Goal: Information Seeking & Learning: Learn about a topic

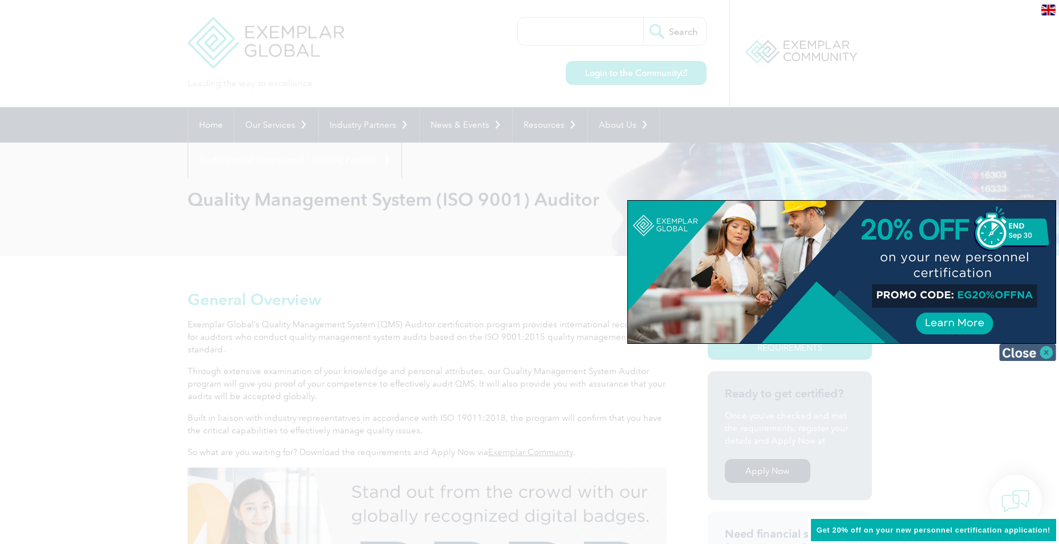
click at [836, 355] on img at bounding box center [1028, 352] width 57 height 17
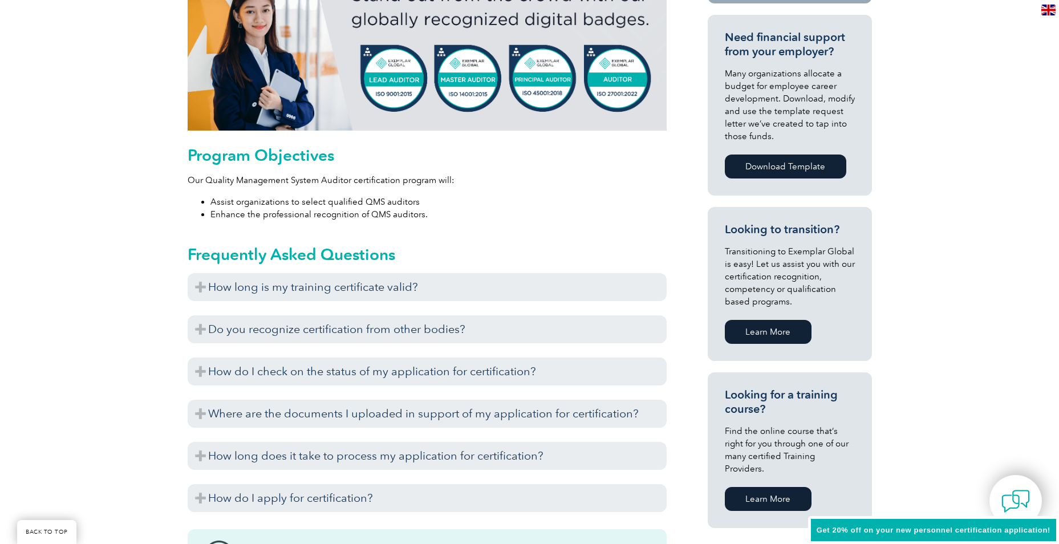
scroll to position [571, 0]
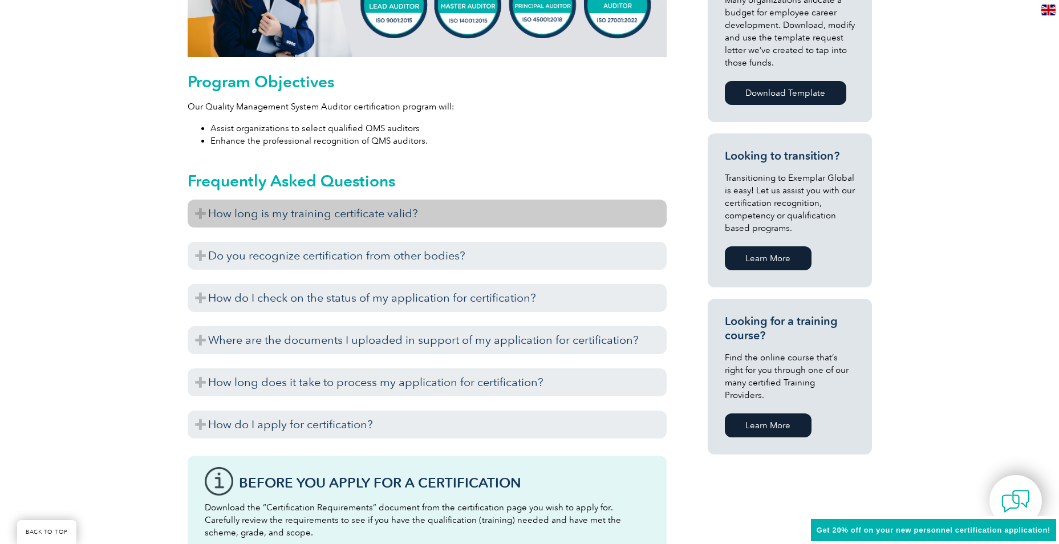
click at [197, 212] on h3 "How long is my training certificate valid?" at bounding box center [427, 214] width 479 height 28
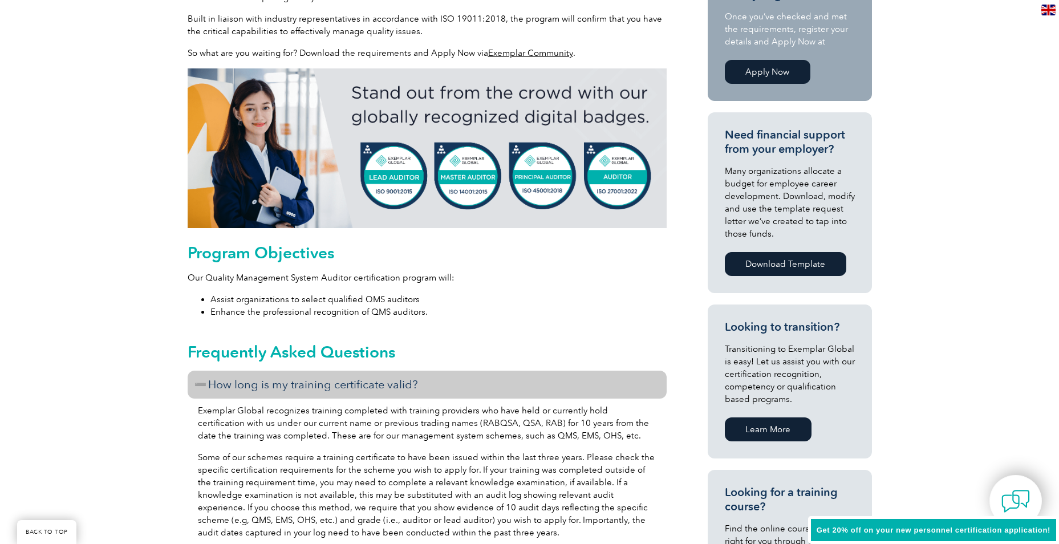
scroll to position [0, 0]
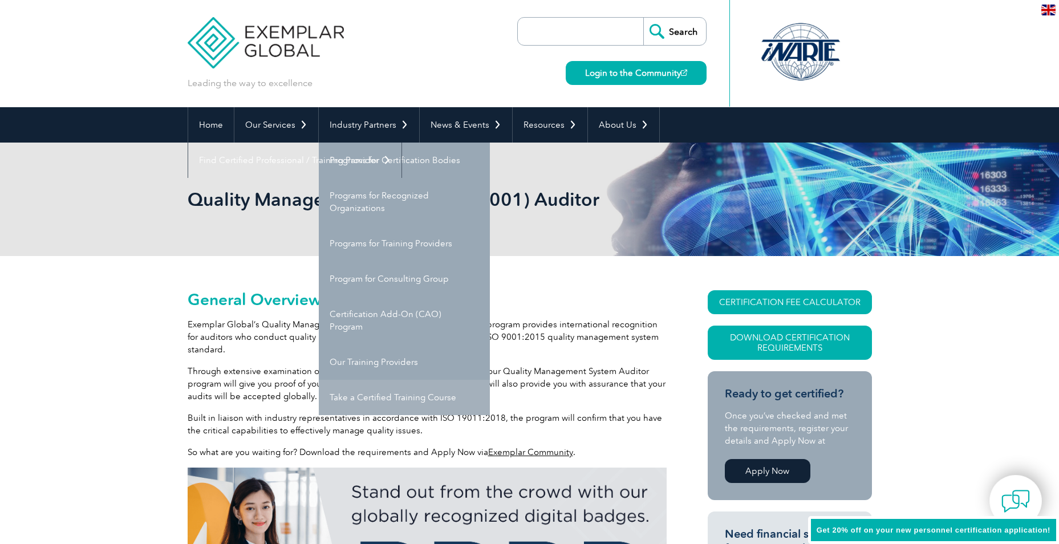
click at [416, 400] on link "Take a Certified Training Course" at bounding box center [404, 397] width 171 height 35
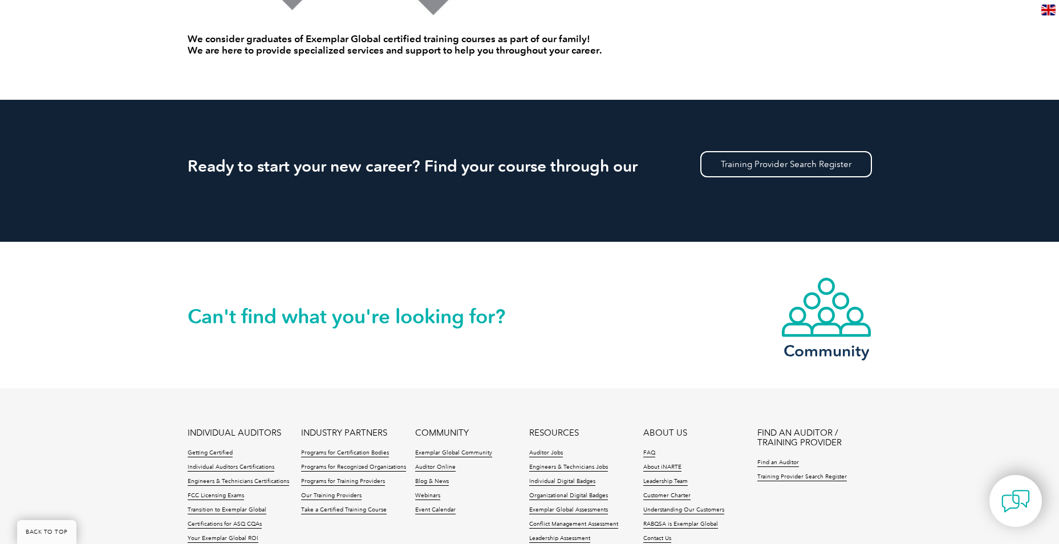
scroll to position [1027, 0]
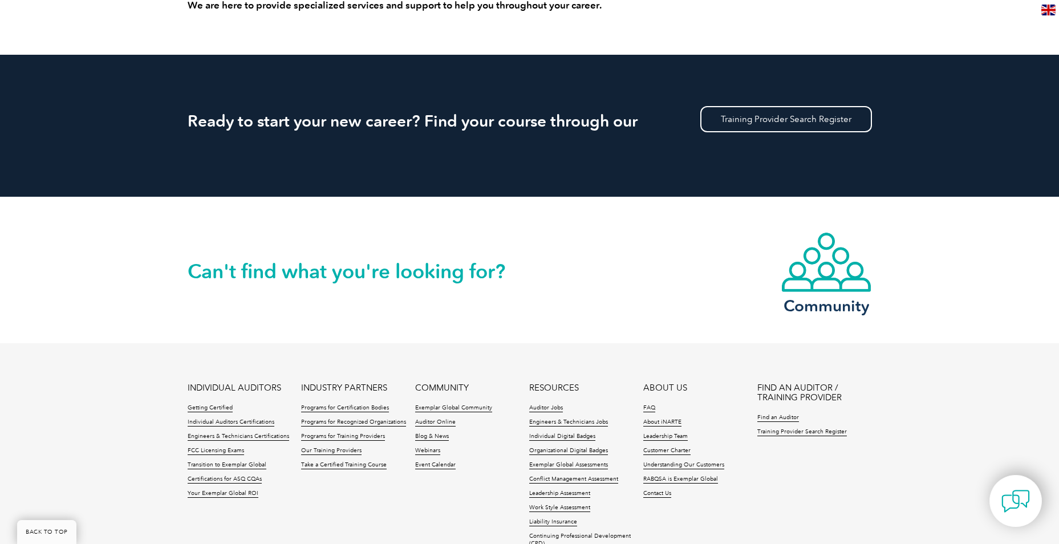
click at [766, 134] on div "Ready to start your new career? Find your course through our Training Provider …" at bounding box center [530, 126] width 685 height 142
click at [758, 115] on link "Training Provider Search Register" at bounding box center [787, 119] width 172 height 26
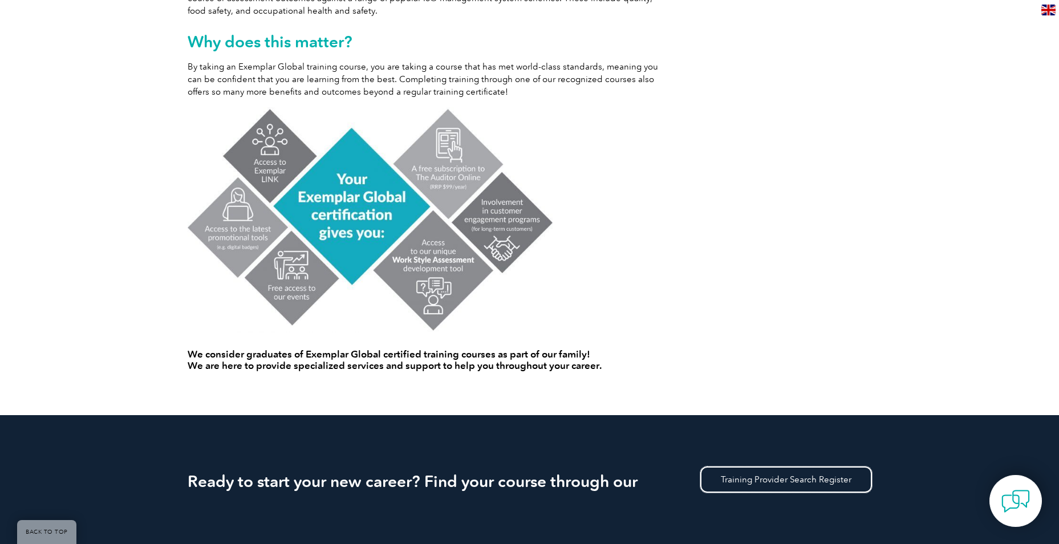
scroll to position [167, 0]
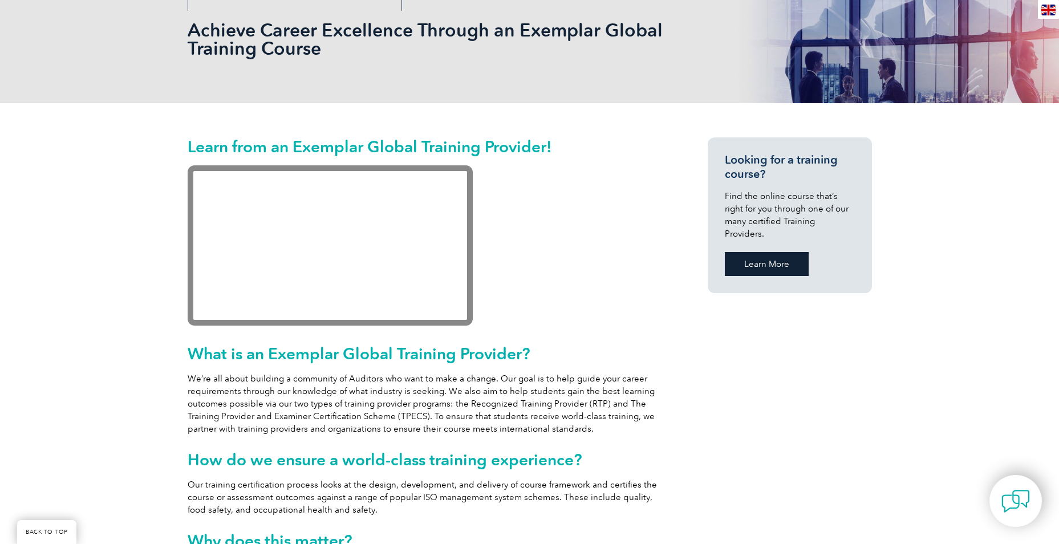
click at [751, 252] on link "Learn More" at bounding box center [767, 264] width 84 height 24
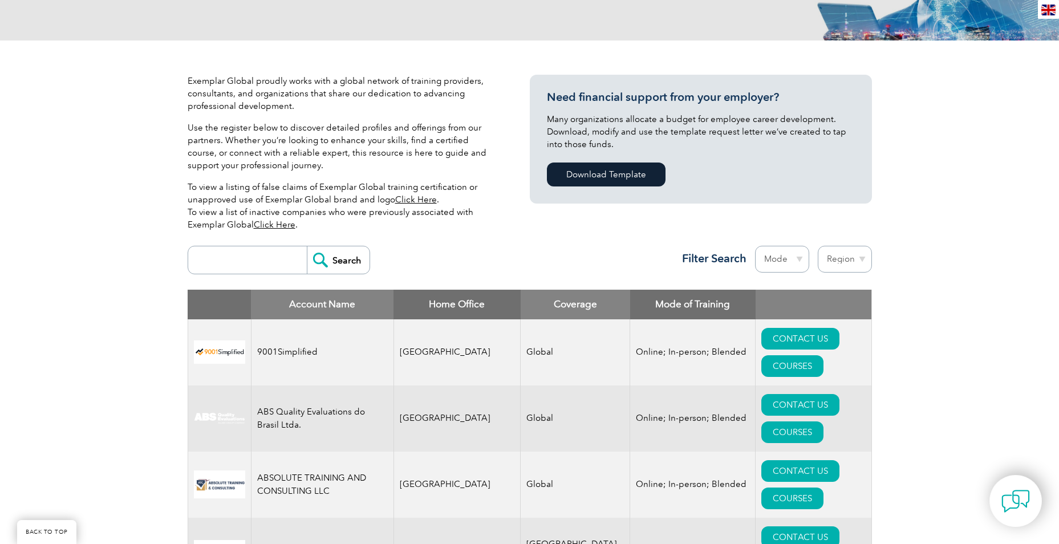
scroll to position [228, 0]
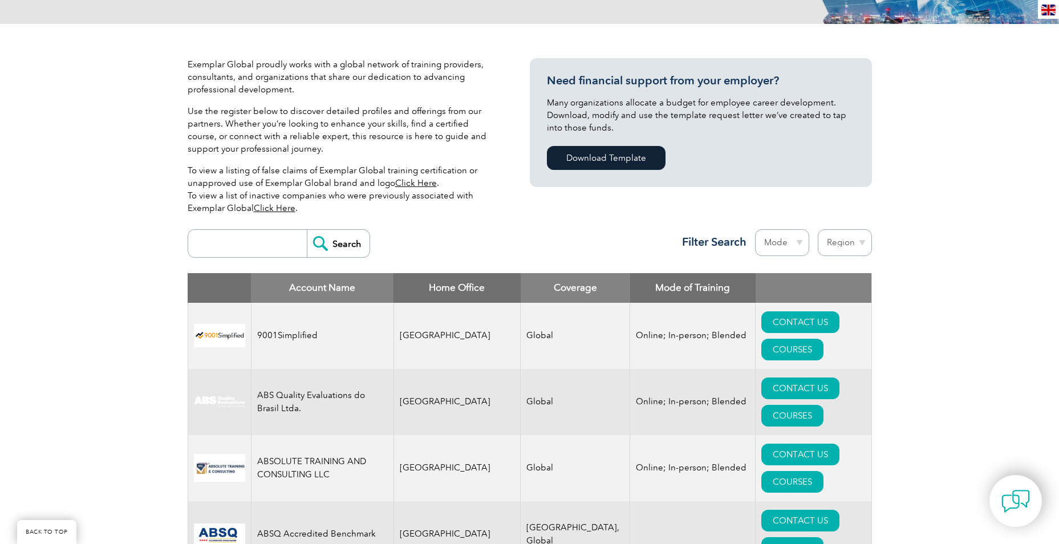
click at [778, 244] on select "Mode Online In-person Blended" at bounding box center [782, 242] width 54 height 27
select select "Online"
click at [755, 229] on select "Mode Online In-person Blended" at bounding box center [782, 242] width 54 height 27
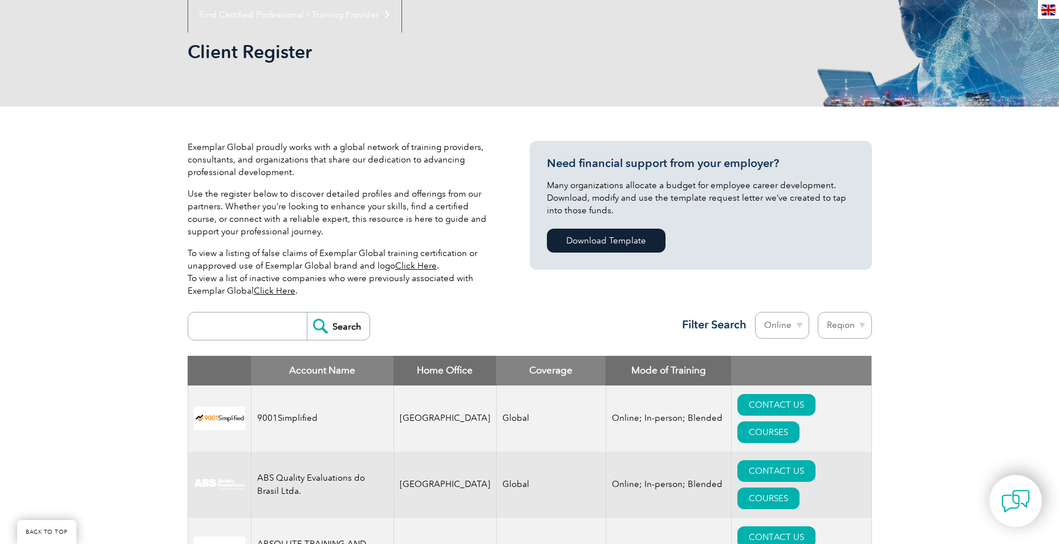
scroll to position [369, 0]
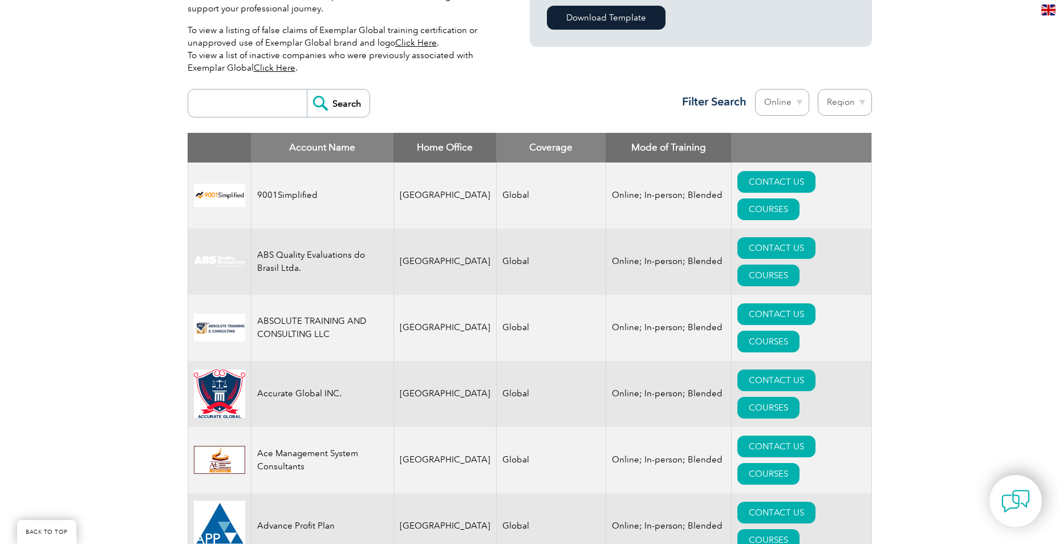
click at [834, 100] on select "Region [GEOGRAPHIC_DATA] [GEOGRAPHIC_DATA] [GEOGRAPHIC_DATA] [GEOGRAPHIC_DATA] …" at bounding box center [845, 102] width 54 height 27
select select "[GEOGRAPHIC_DATA]"
click at [818, 89] on select "Region [GEOGRAPHIC_DATA] [GEOGRAPHIC_DATA] [GEOGRAPHIC_DATA] [GEOGRAPHIC_DATA] …" at bounding box center [845, 102] width 54 height 27
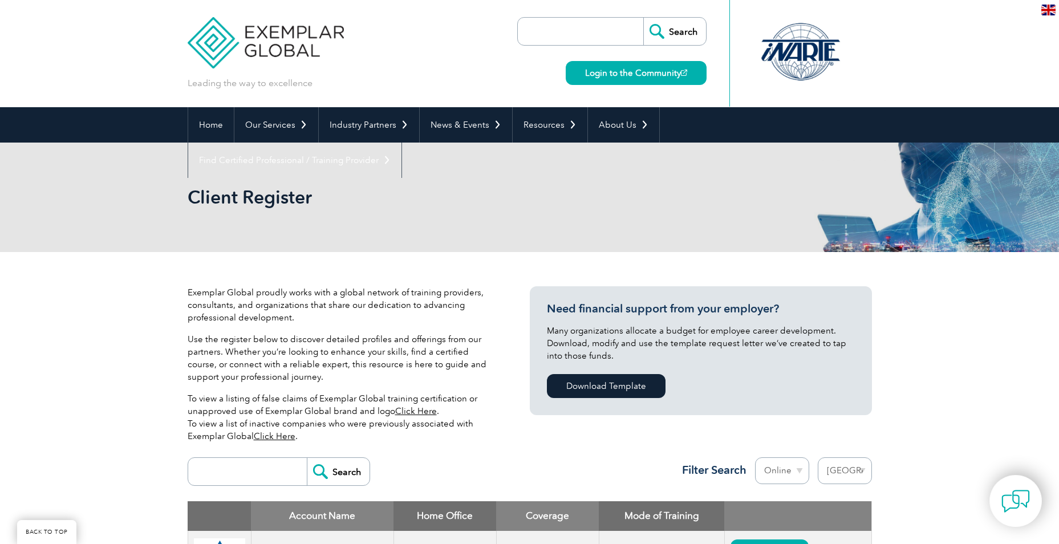
select select "[GEOGRAPHIC_DATA]"
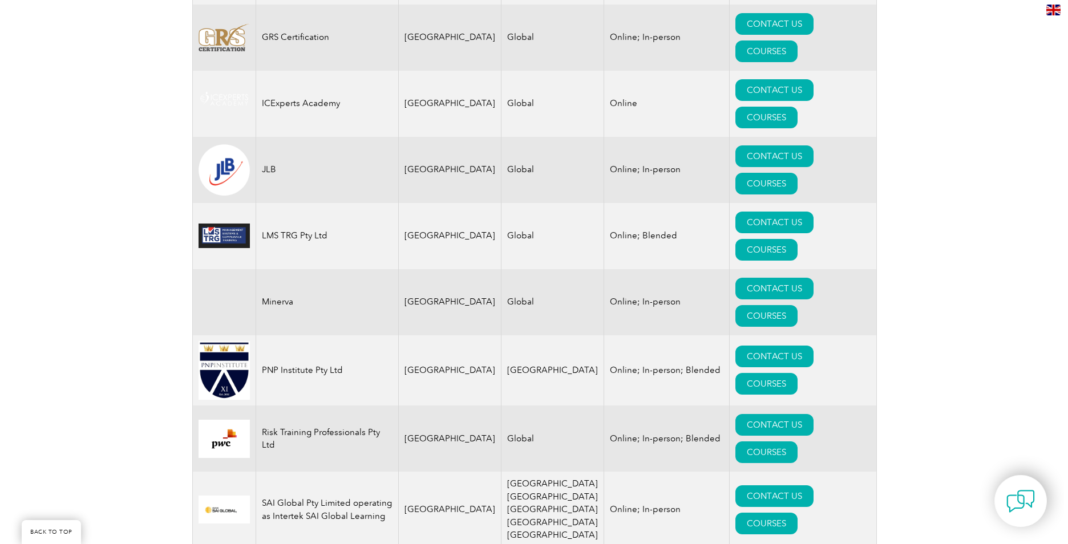
scroll to position [856, 0]
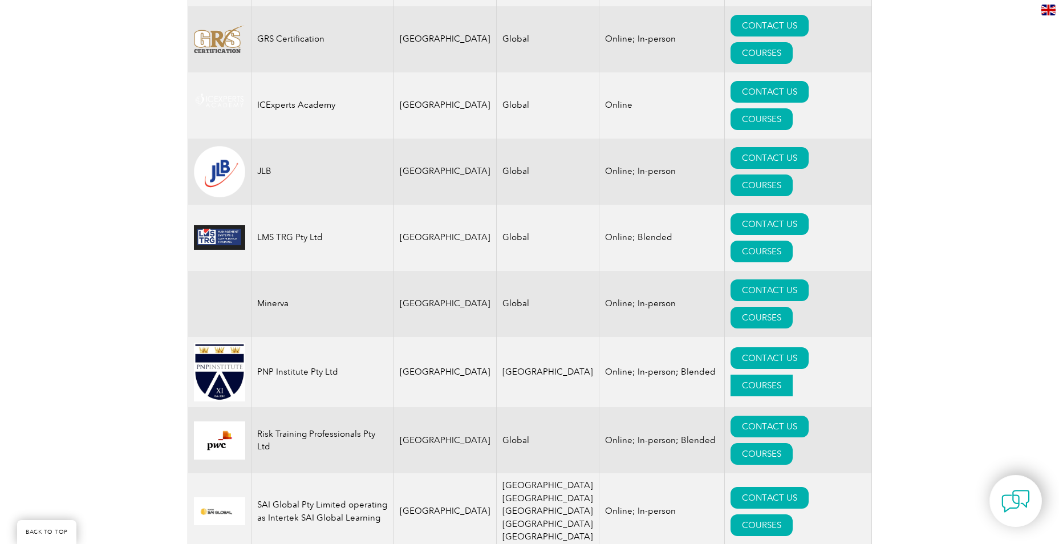
click at [793, 375] on link "COURSES" at bounding box center [762, 386] width 62 height 22
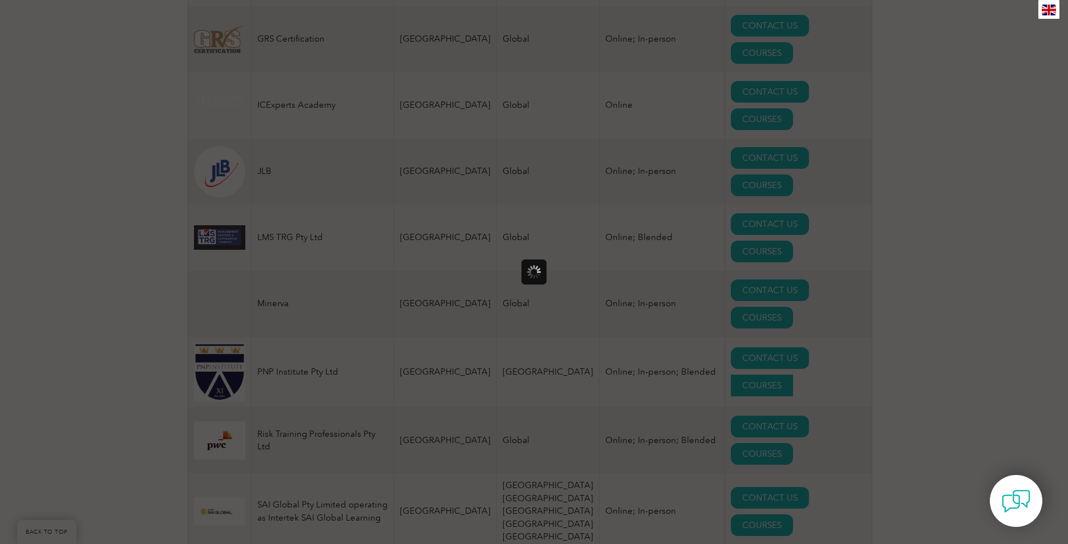
scroll to position [0, 0]
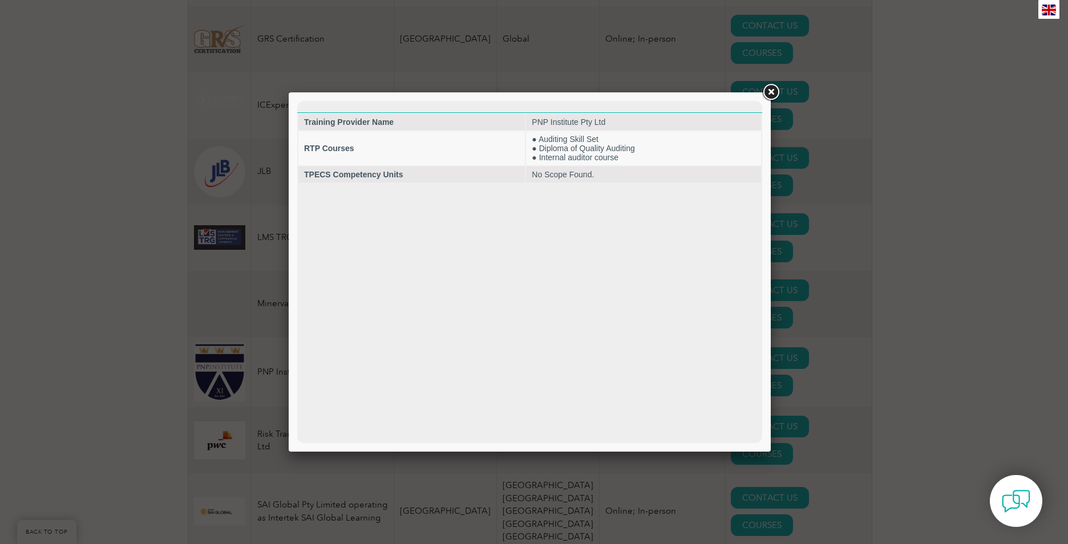
click at [772, 86] on link at bounding box center [770, 92] width 21 height 21
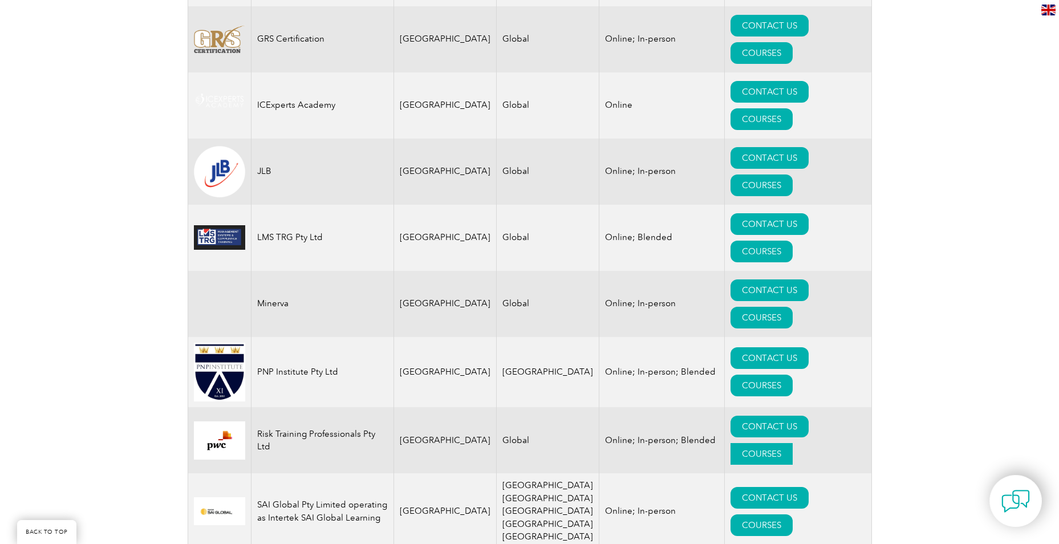
click at [793, 443] on link "COURSES" at bounding box center [762, 454] width 62 height 22
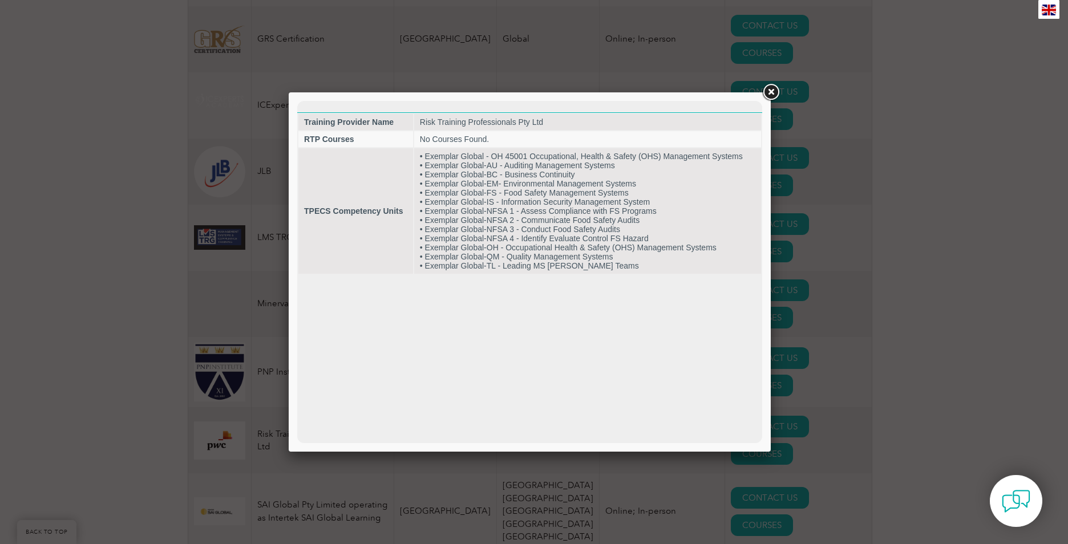
click at [775, 91] on link at bounding box center [770, 92] width 21 height 21
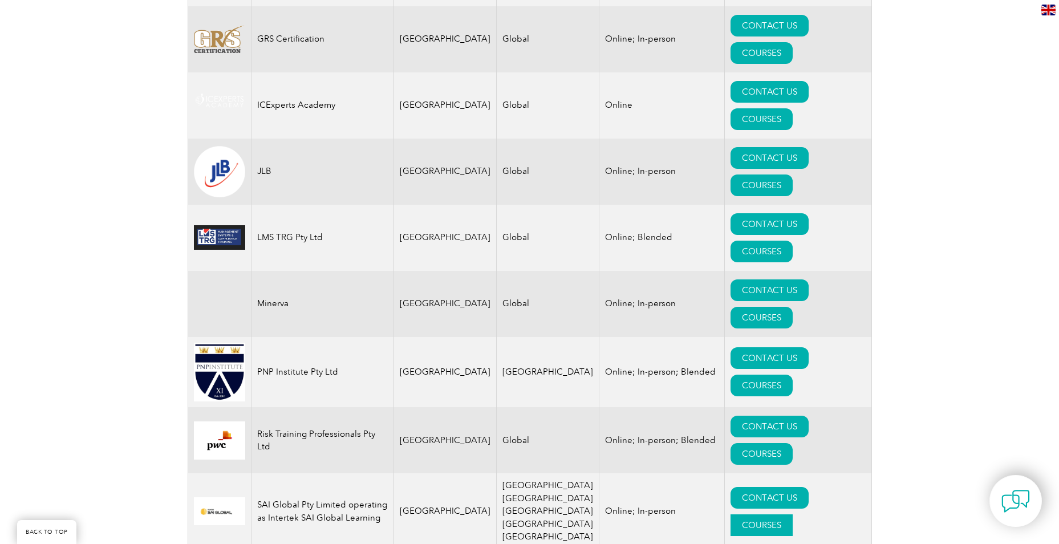
click at [793, 515] on link "COURSES" at bounding box center [762, 526] width 62 height 22
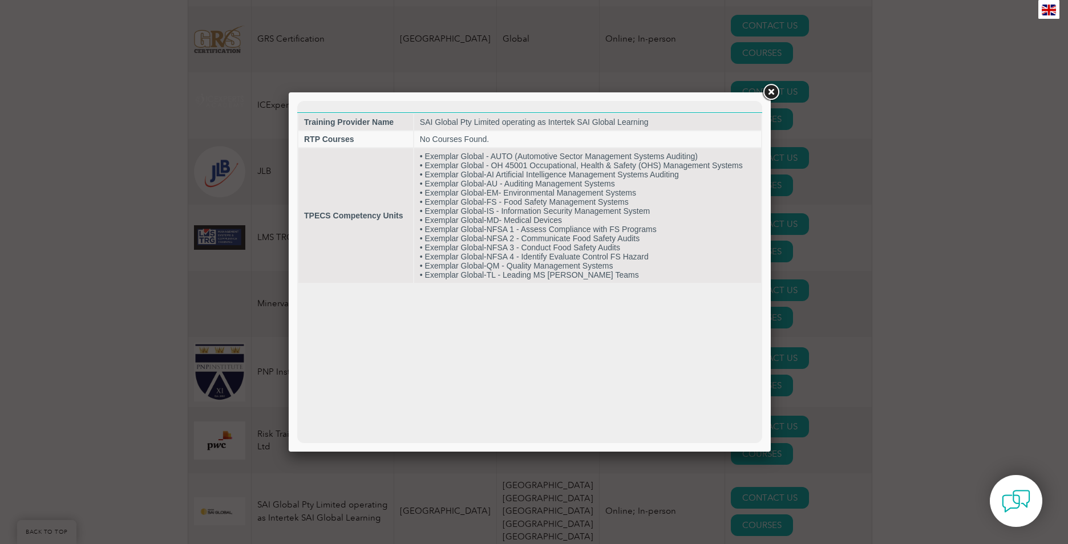
click at [770, 91] on link at bounding box center [770, 92] width 21 height 21
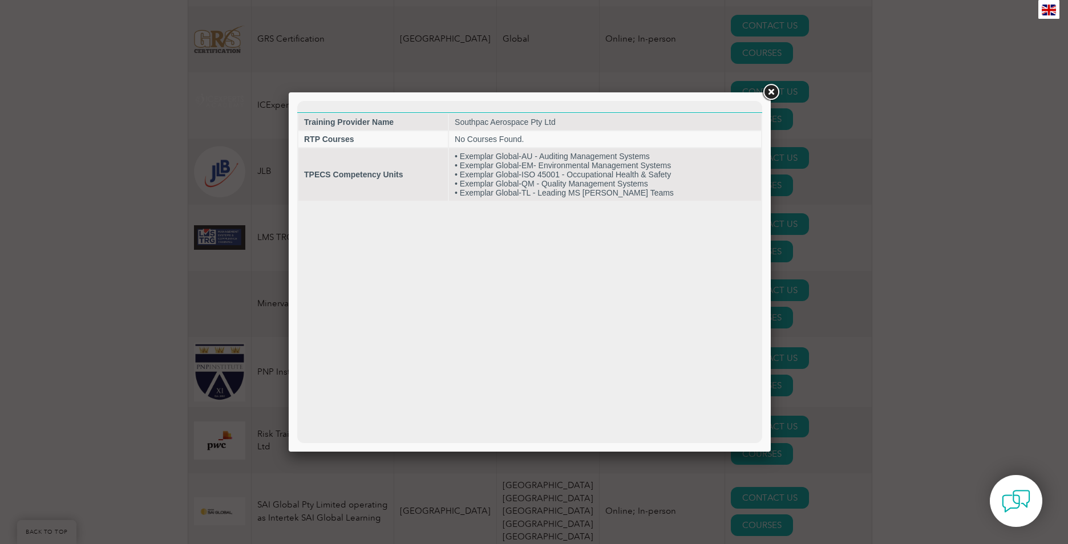
click at [768, 95] on link at bounding box center [770, 92] width 21 height 21
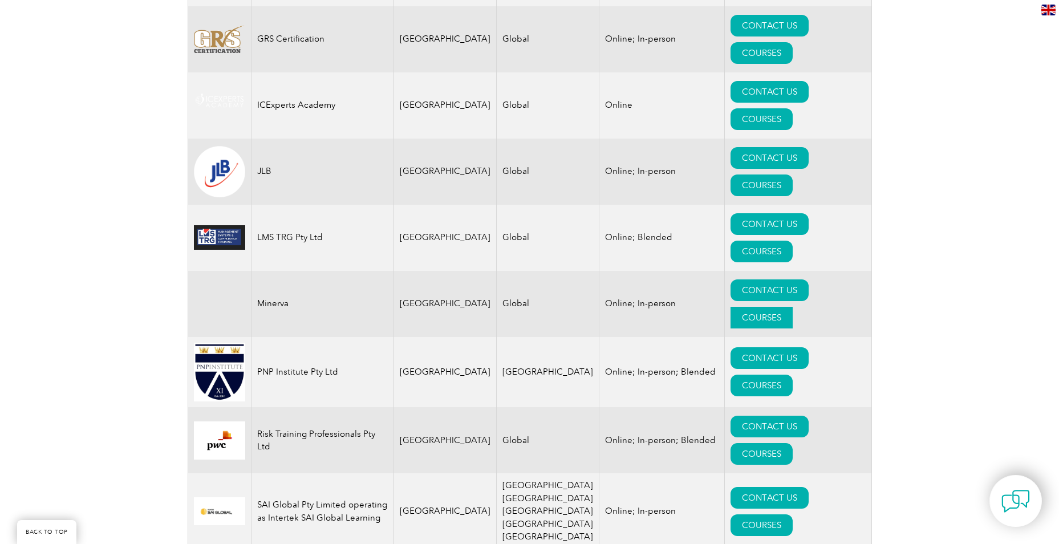
click at [793, 307] on link "COURSES" at bounding box center [762, 318] width 62 height 22
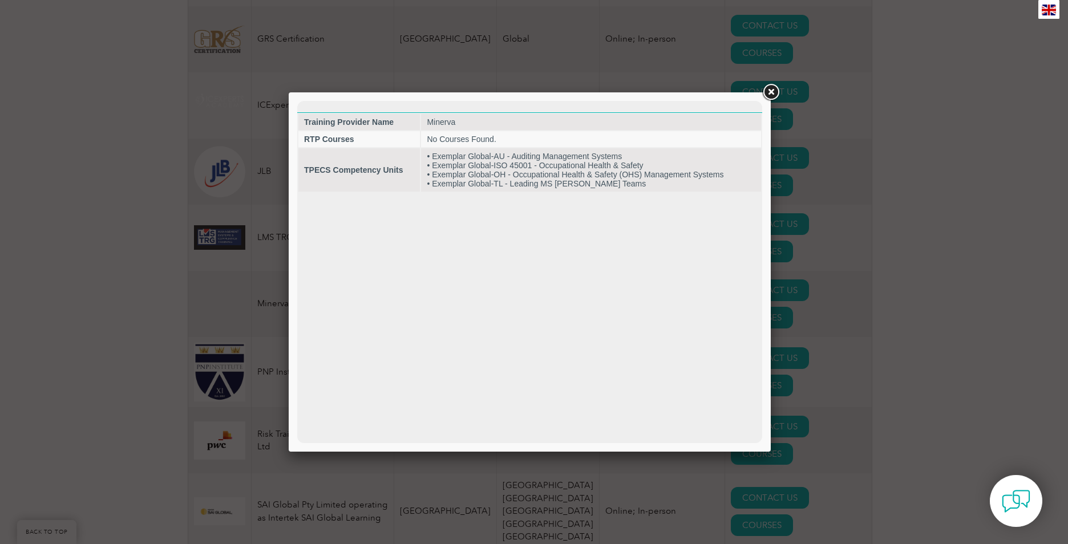
click at [769, 92] on link at bounding box center [770, 92] width 21 height 21
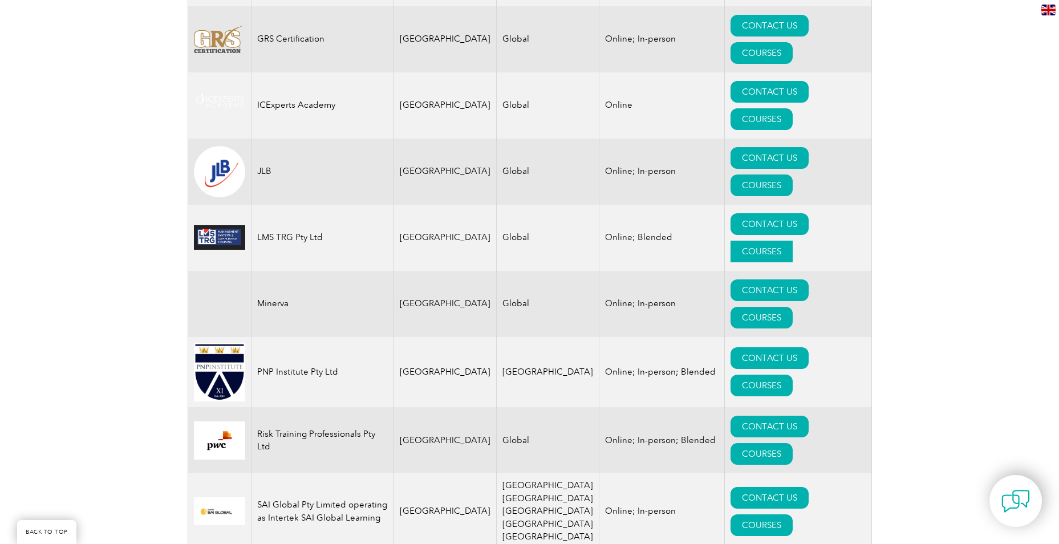
click at [793, 241] on link "COURSES" at bounding box center [762, 252] width 62 height 22
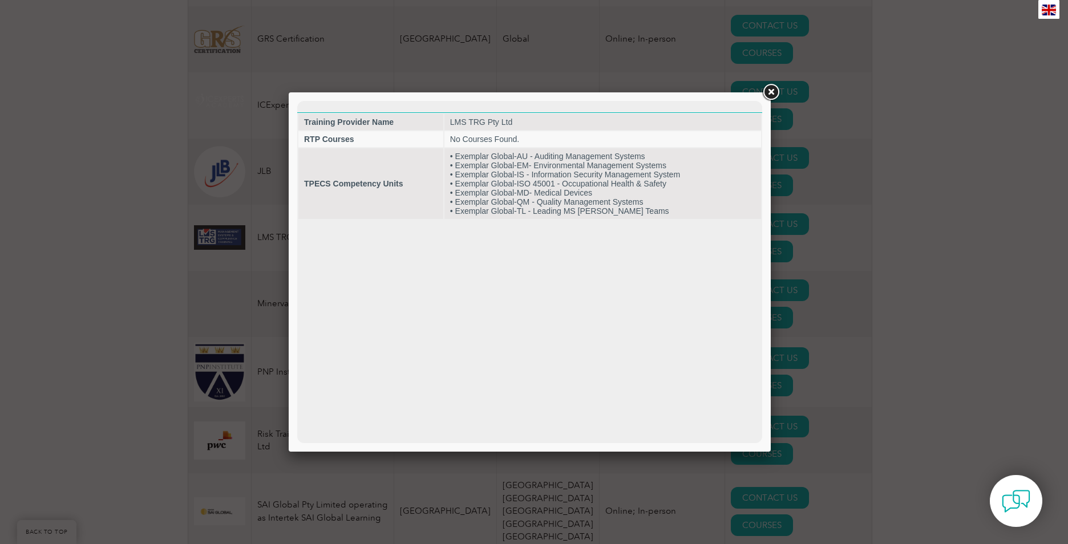
click at [772, 95] on link at bounding box center [770, 92] width 21 height 21
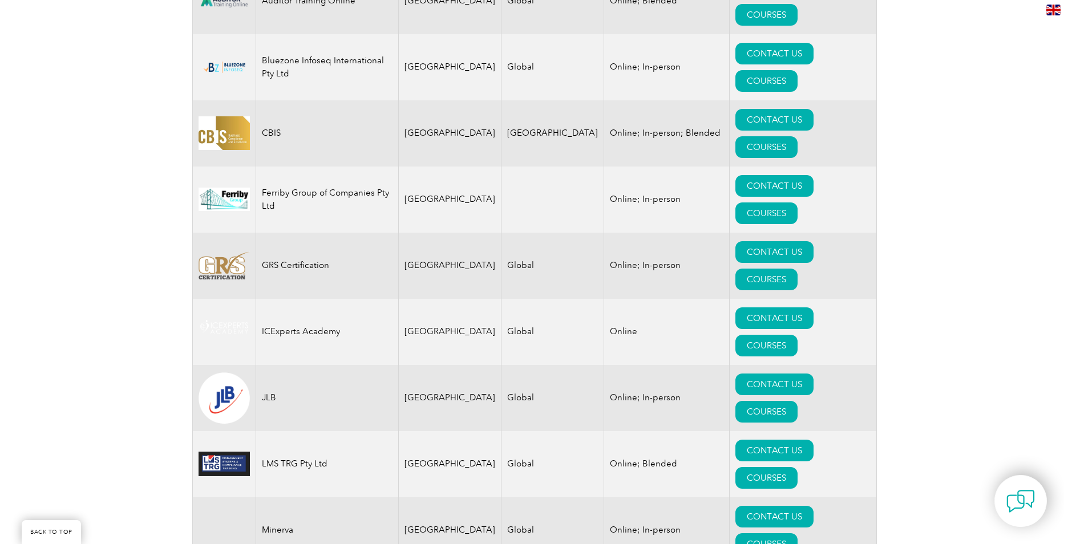
scroll to position [628, 0]
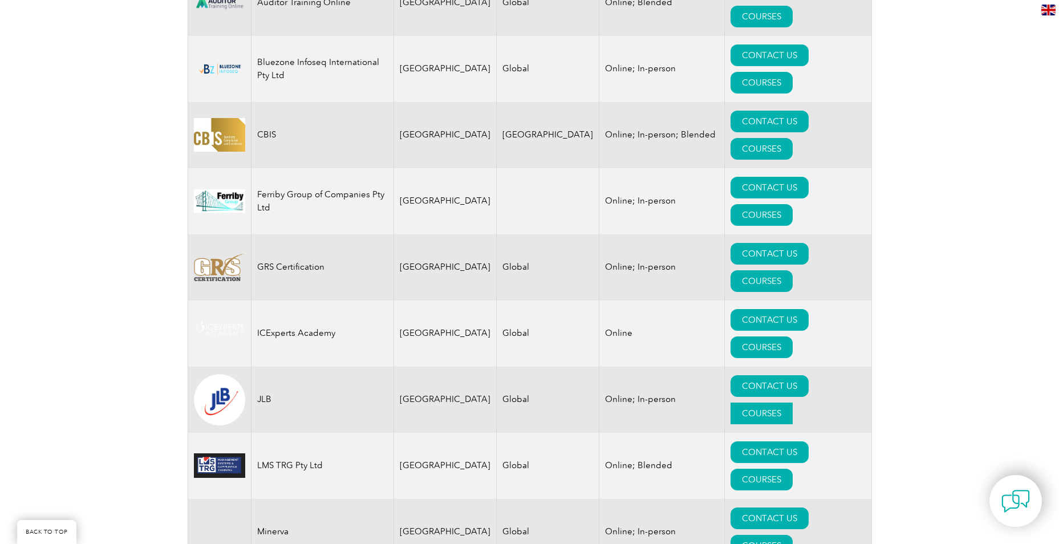
click at [793, 403] on link "COURSES" at bounding box center [762, 414] width 62 height 22
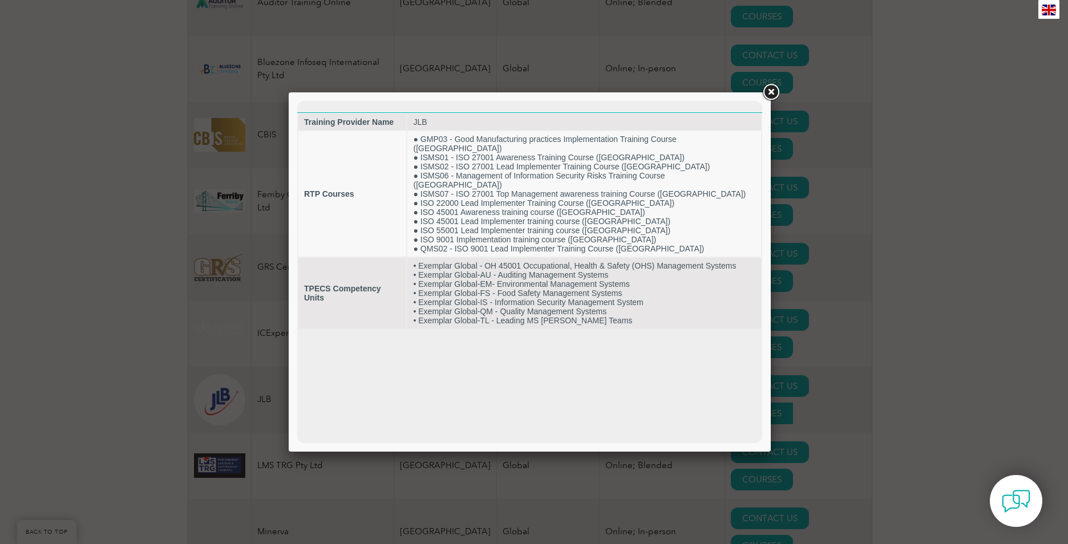
scroll to position [0, 0]
click at [763, 90] on link at bounding box center [770, 92] width 21 height 21
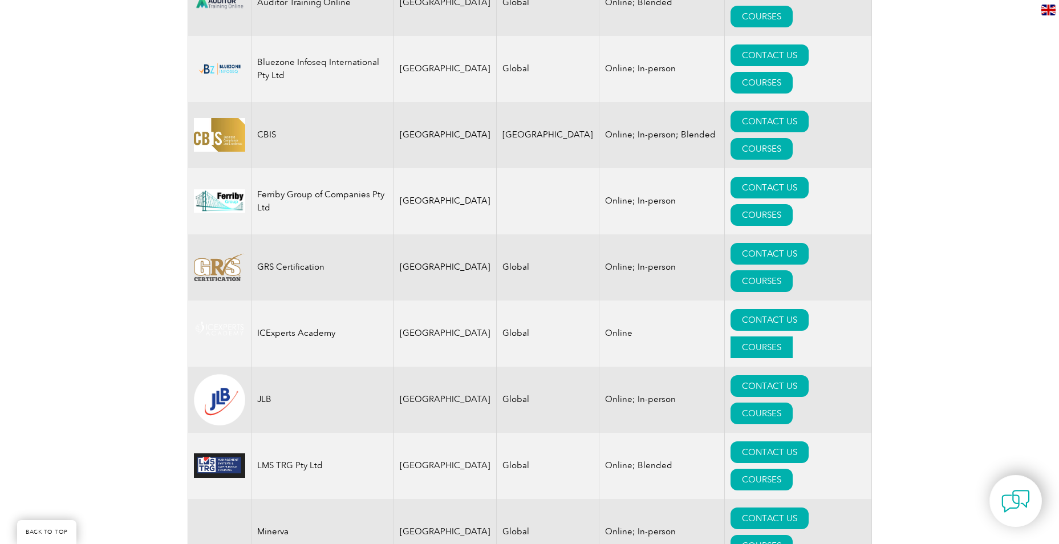
click at [793, 337] on link "COURSES" at bounding box center [762, 348] width 62 height 22
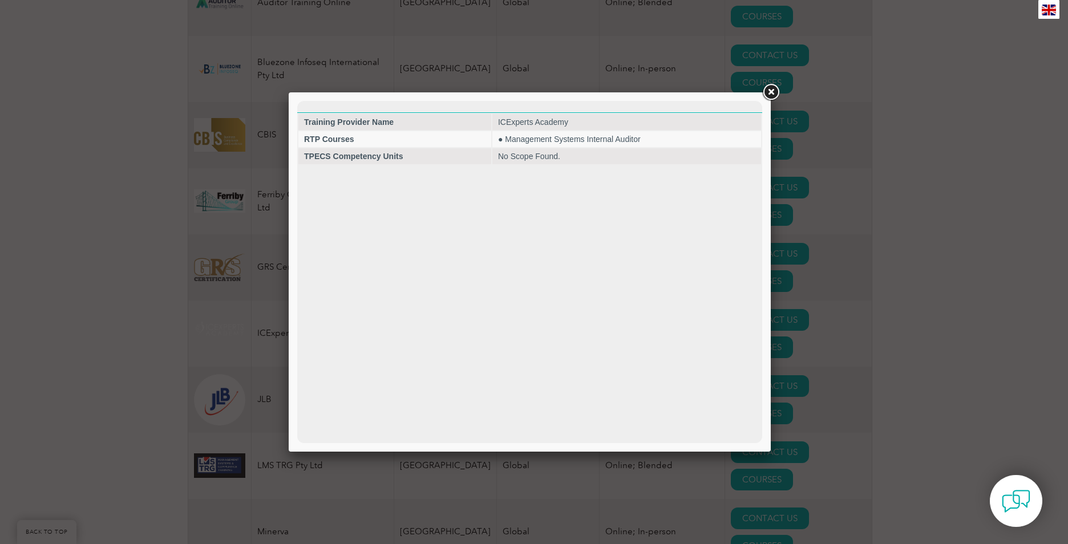
click at [775, 95] on link at bounding box center [770, 92] width 21 height 21
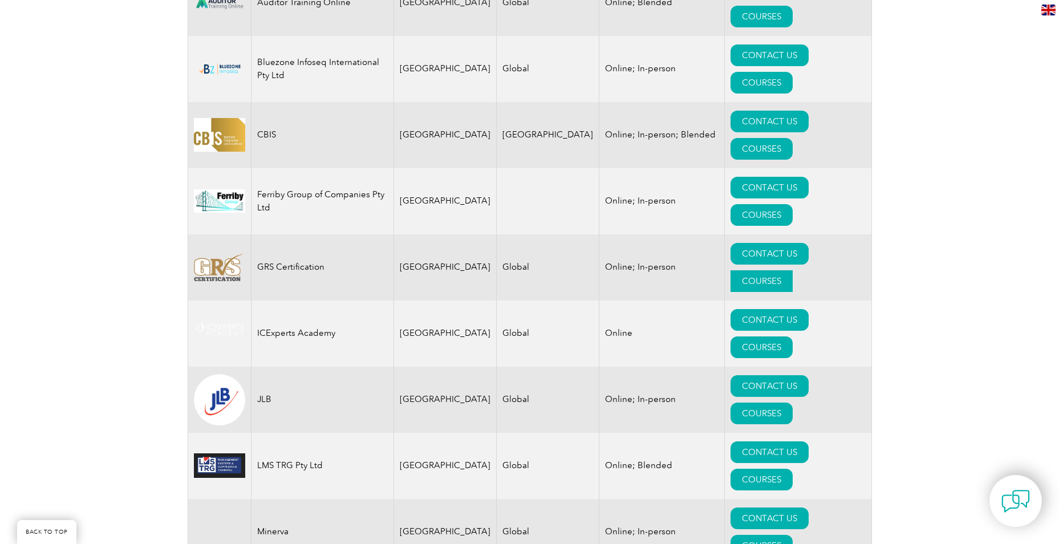
click at [793, 270] on link "COURSES" at bounding box center [762, 281] width 62 height 22
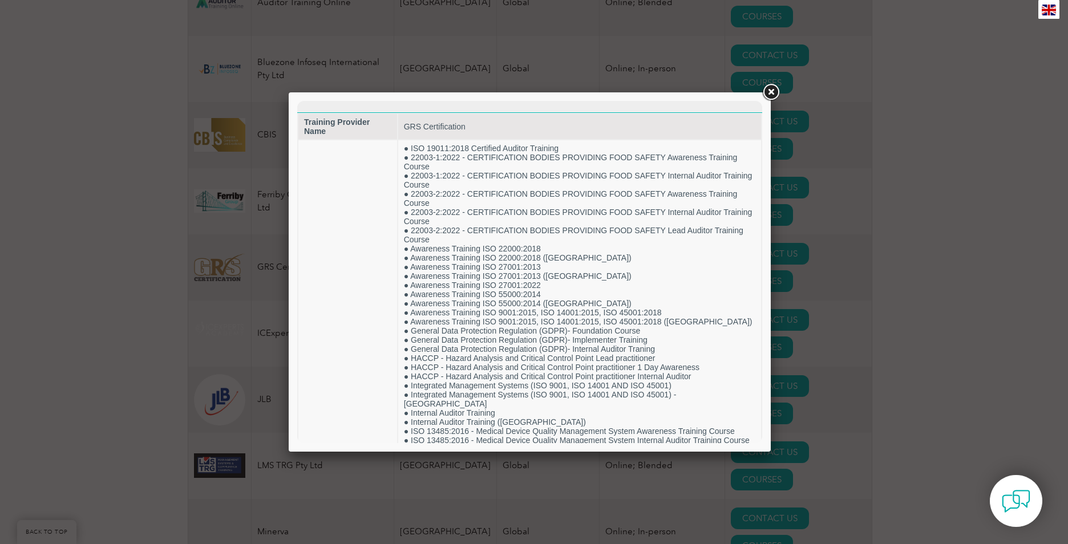
click at [771, 95] on link at bounding box center [770, 92] width 21 height 21
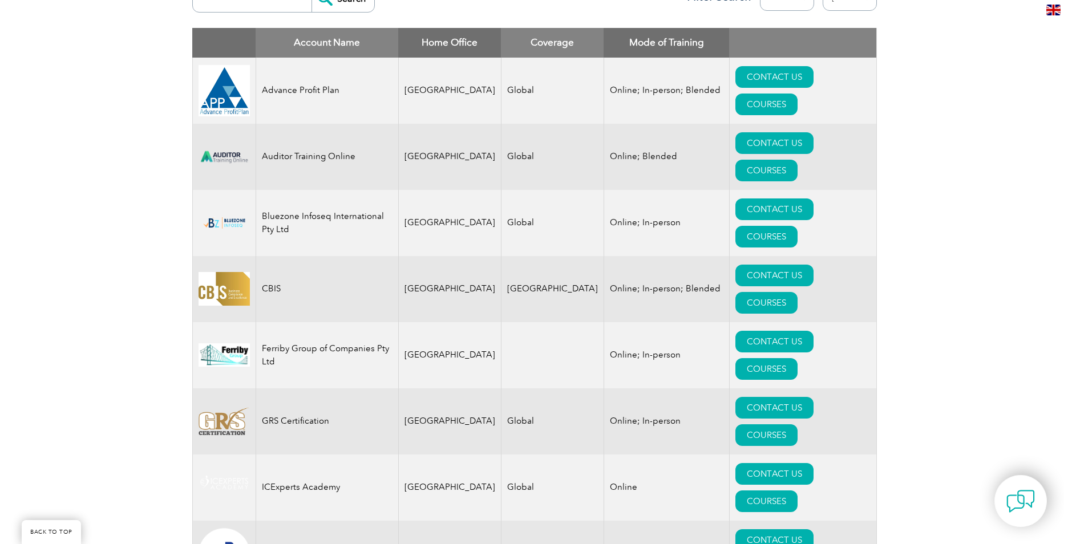
scroll to position [456, 0]
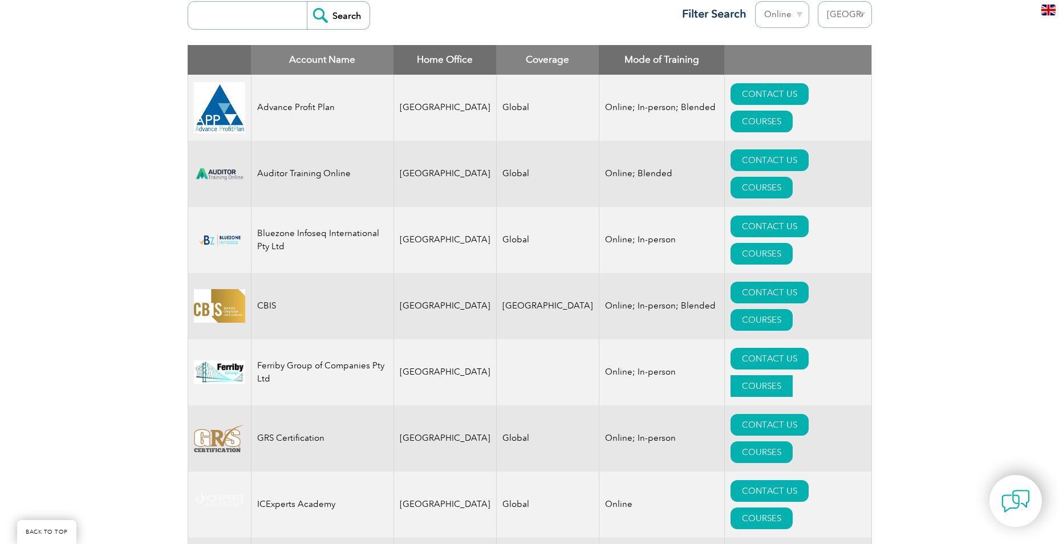
click at [793, 375] on link "COURSES" at bounding box center [762, 386] width 62 height 22
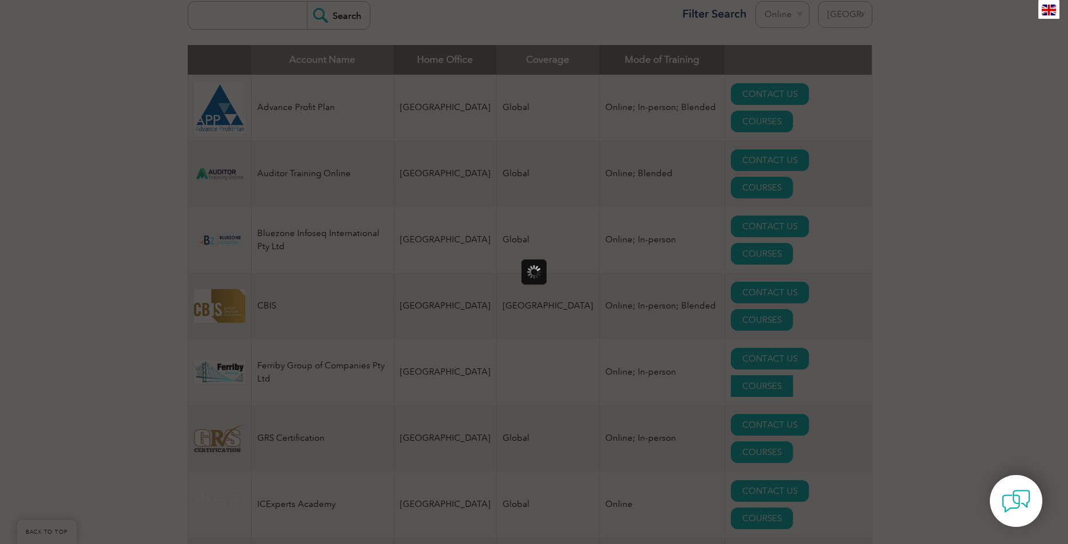
scroll to position [0, 0]
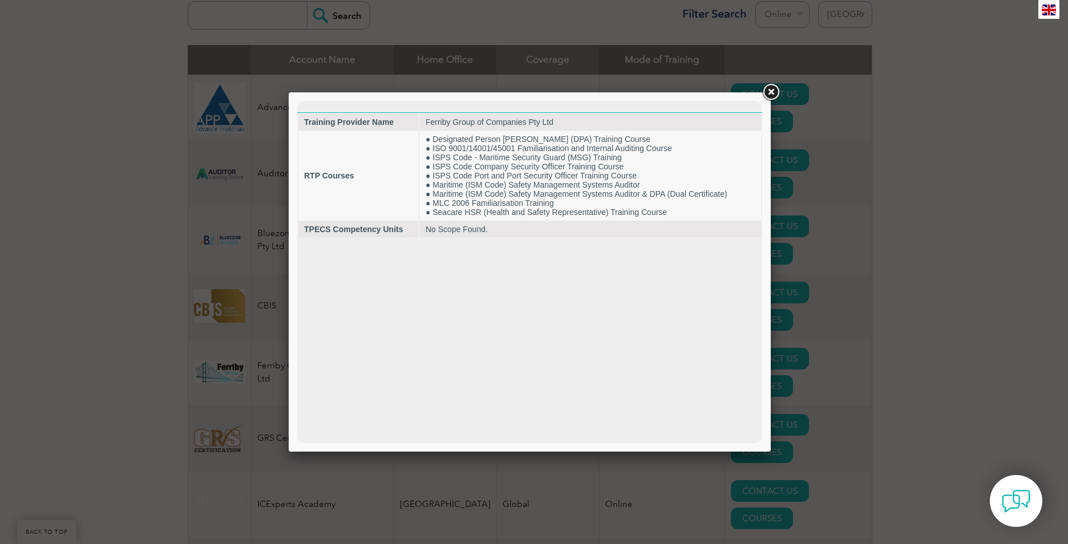
click at [772, 90] on link at bounding box center [770, 92] width 21 height 21
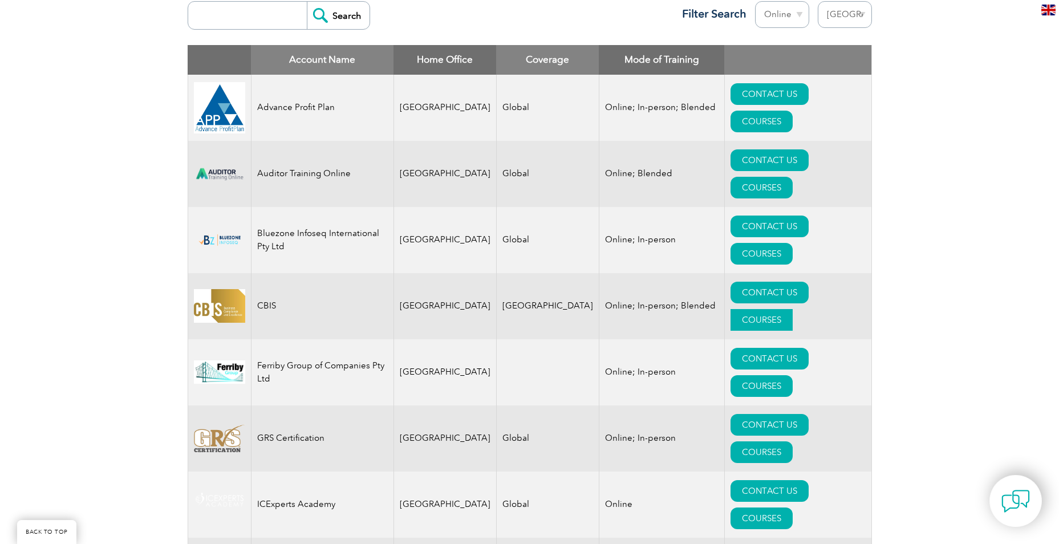
click at [793, 309] on link "COURSES" at bounding box center [762, 320] width 62 height 22
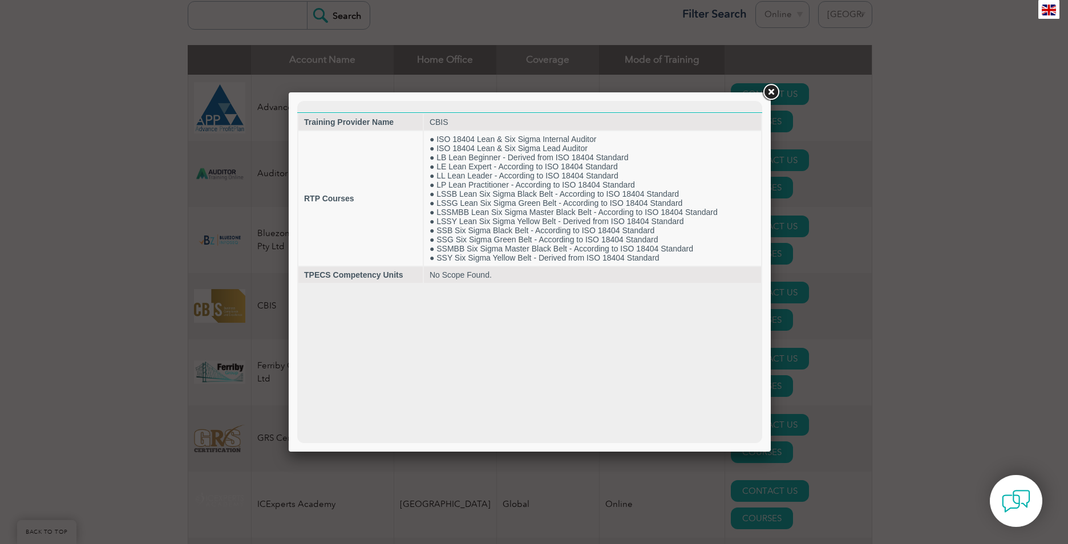
click at [772, 95] on link at bounding box center [770, 92] width 21 height 21
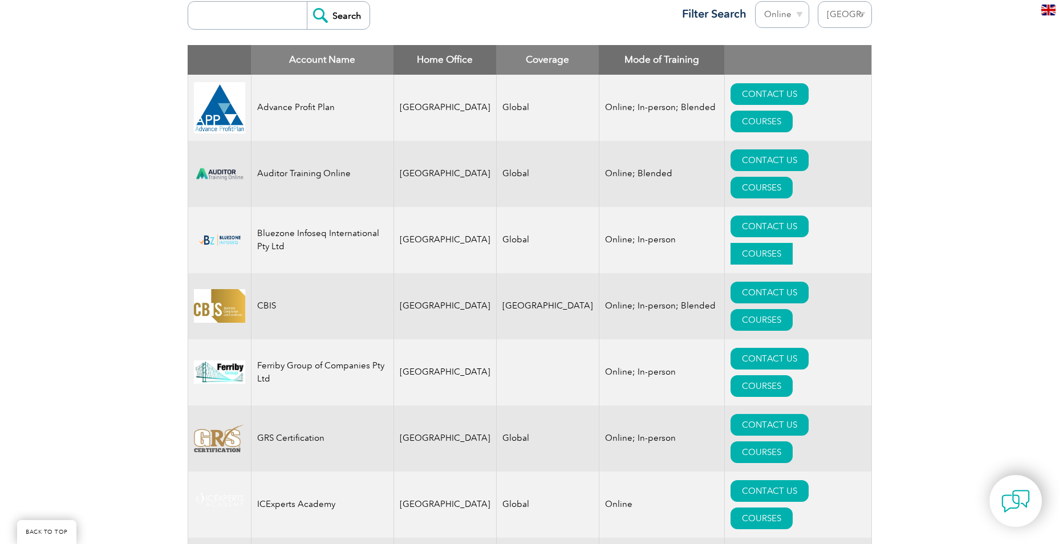
click at [793, 243] on link "COURSES" at bounding box center [762, 254] width 62 height 22
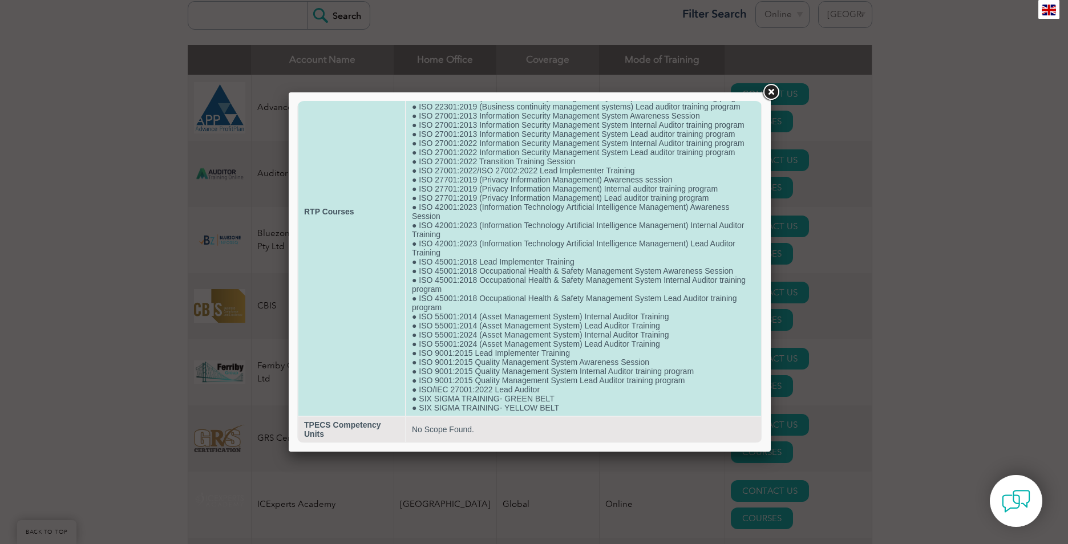
scroll to position [133, 0]
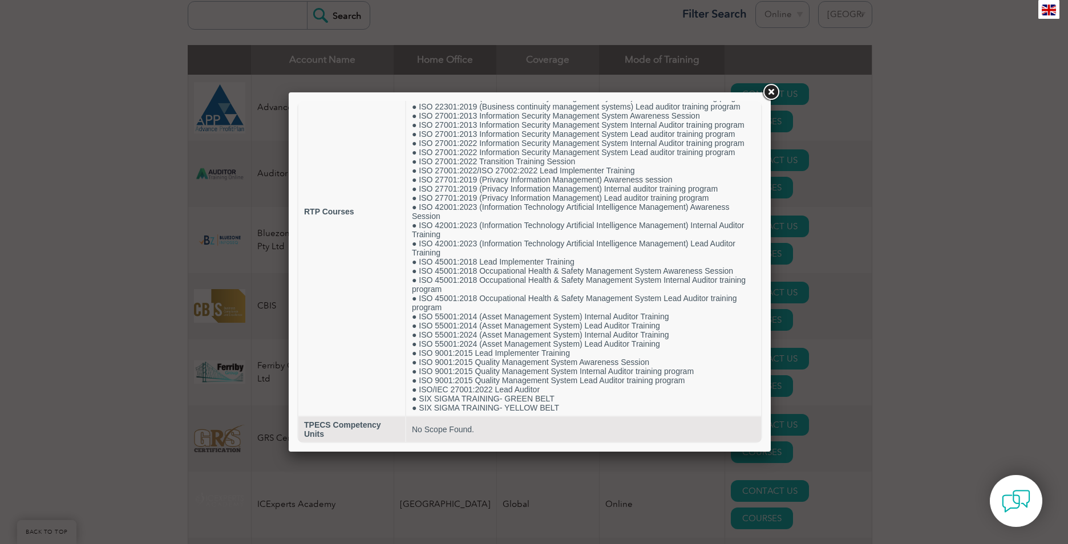
click at [775, 91] on link at bounding box center [770, 92] width 21 height 21
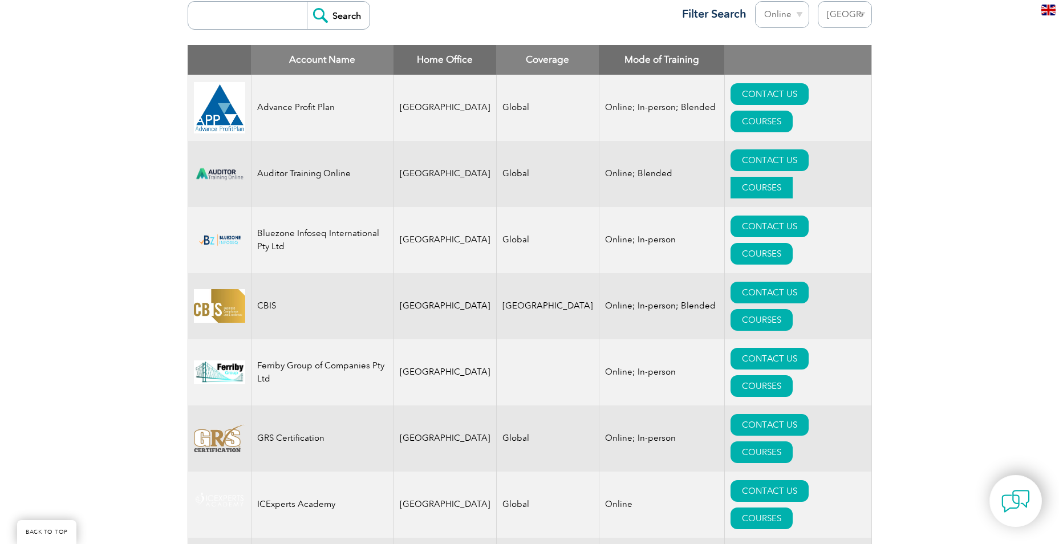
click at [793, 177] on link "COURSES" at bounding box center [762, 188] width 62 height 22
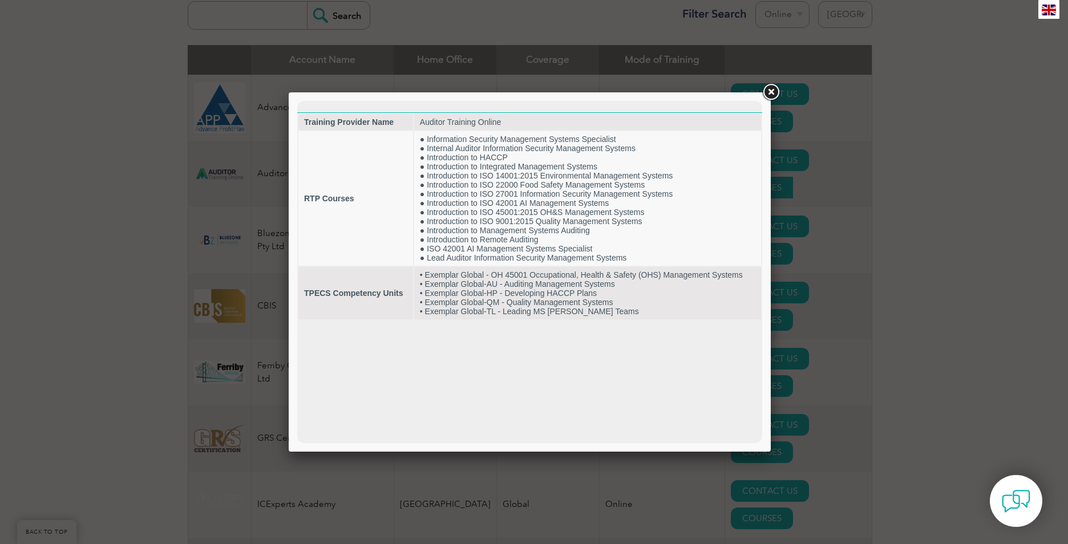
scroll to position [0, 0]
click at [772, 92] on link at bounding box center [770, 92] width 21 height 21
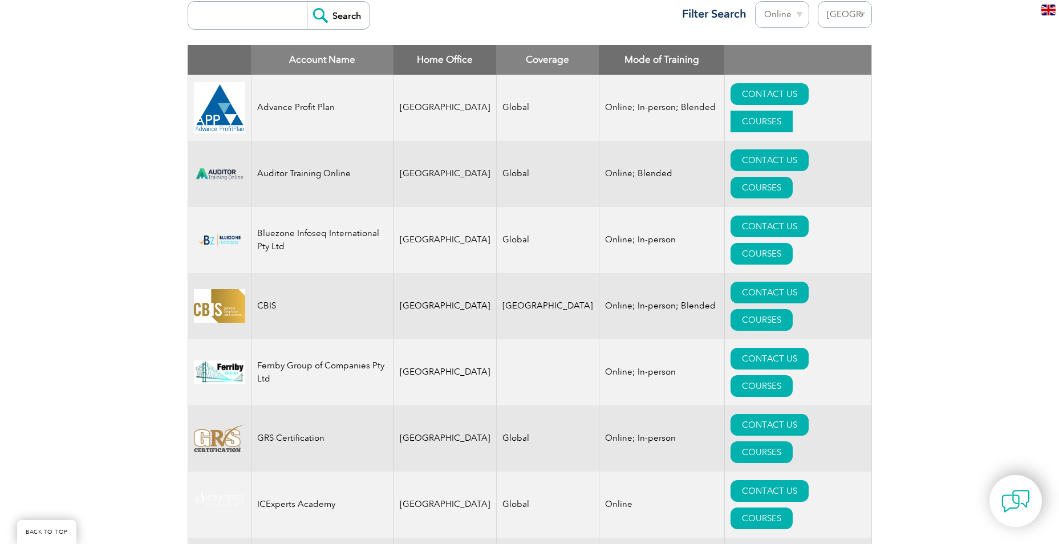
click at [793, 111] on link "COURSES" at bounding box center [762, 122] width 62 height 22
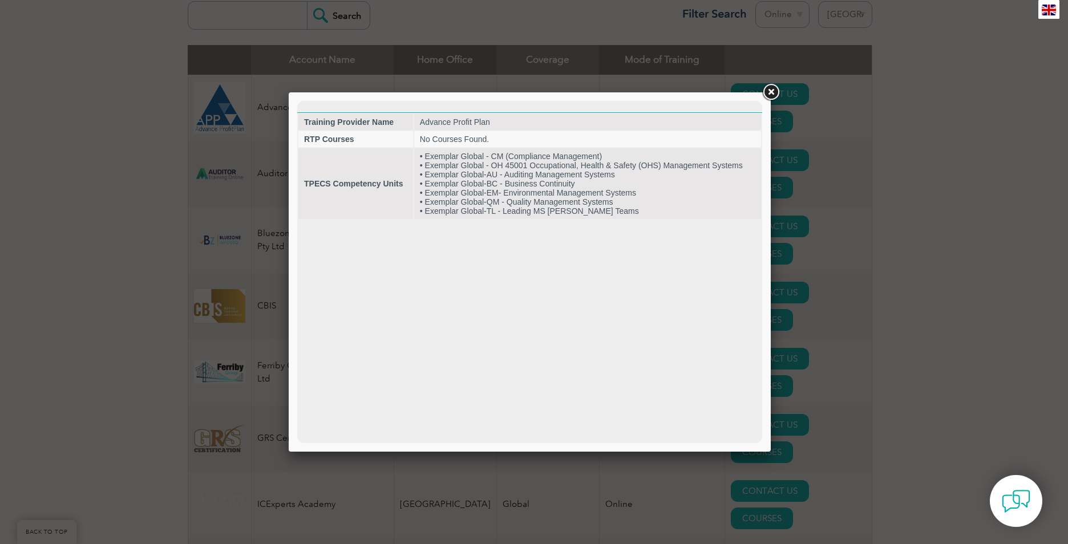
click at [769, 94] on link at bounding box center [770, 92] width 21 height 21
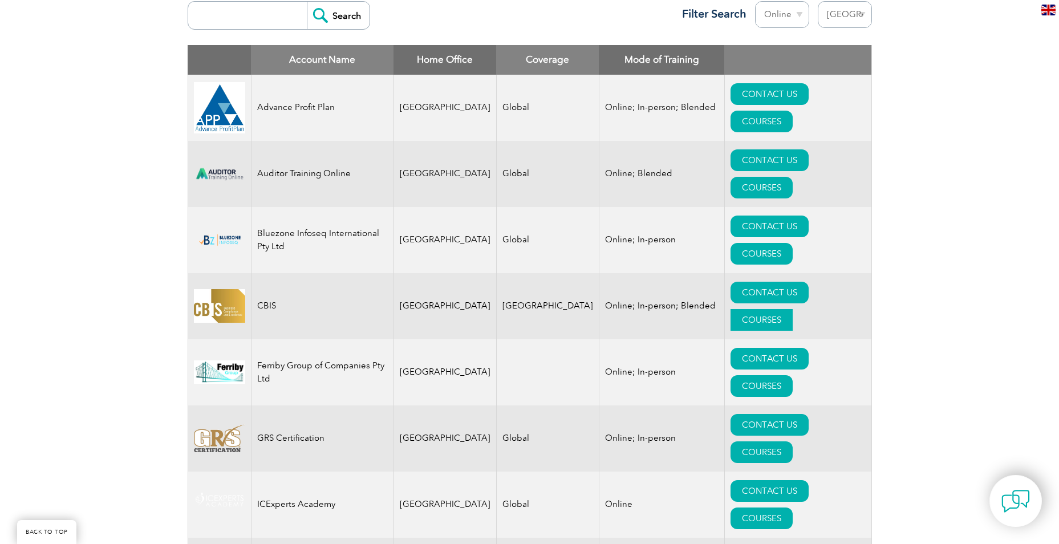
click at [789, 309] on link "COURSES" at bounding box center [762, 320] width 62 height 22
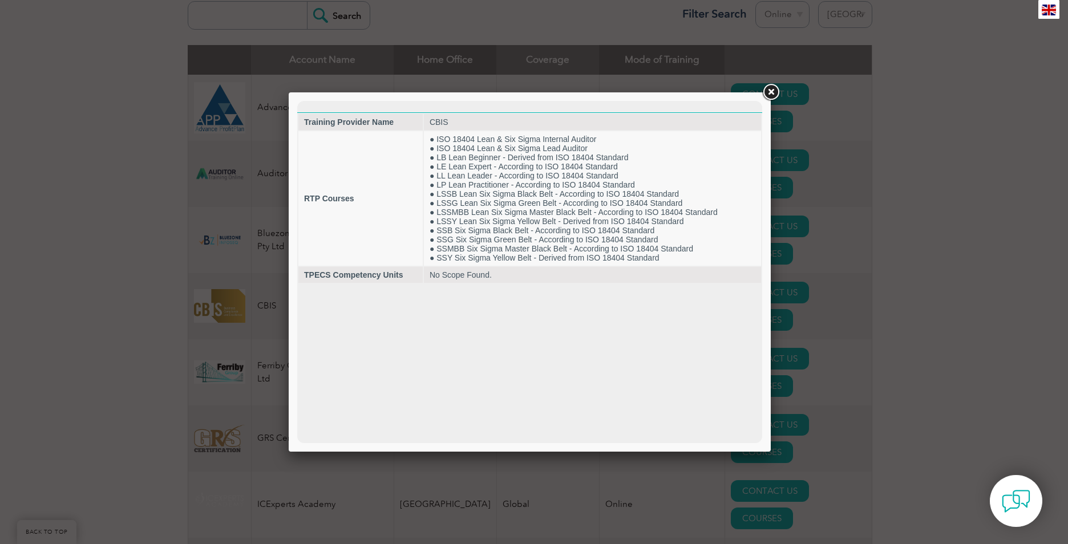
click at [767, 92] on link at bounding box center [770, 92] width 21 height 21
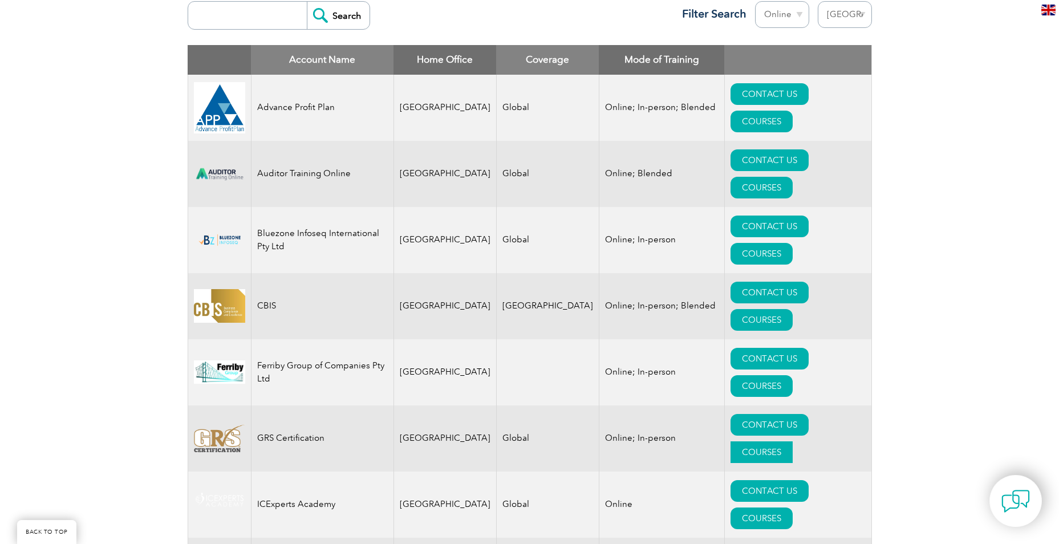
click at [793, 442] on link "COURSES" at bounding box center [762, 453] width 62 height 22
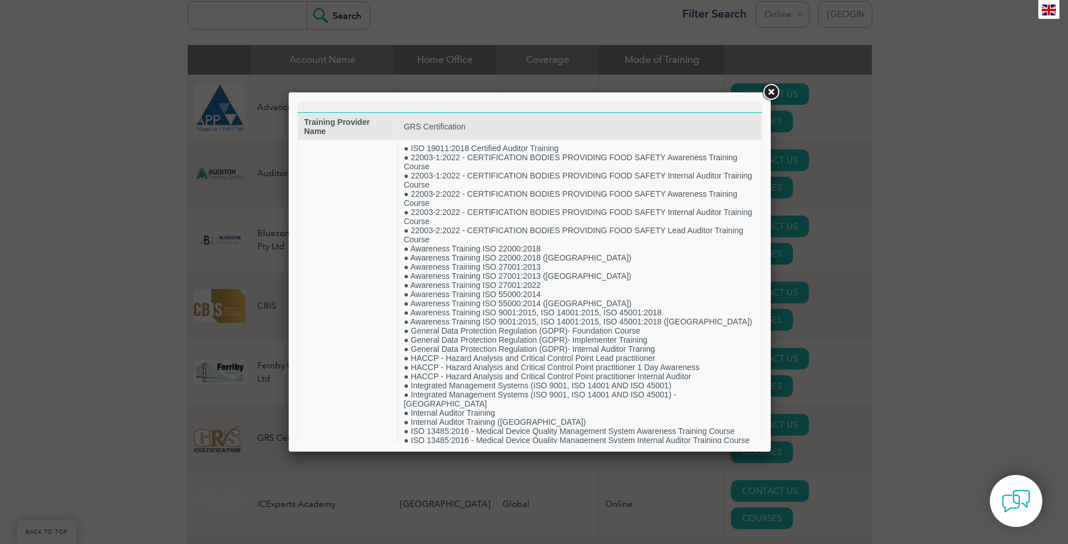
click at [768, 84] on link at bounding box center [770, 92] width 21 height 21
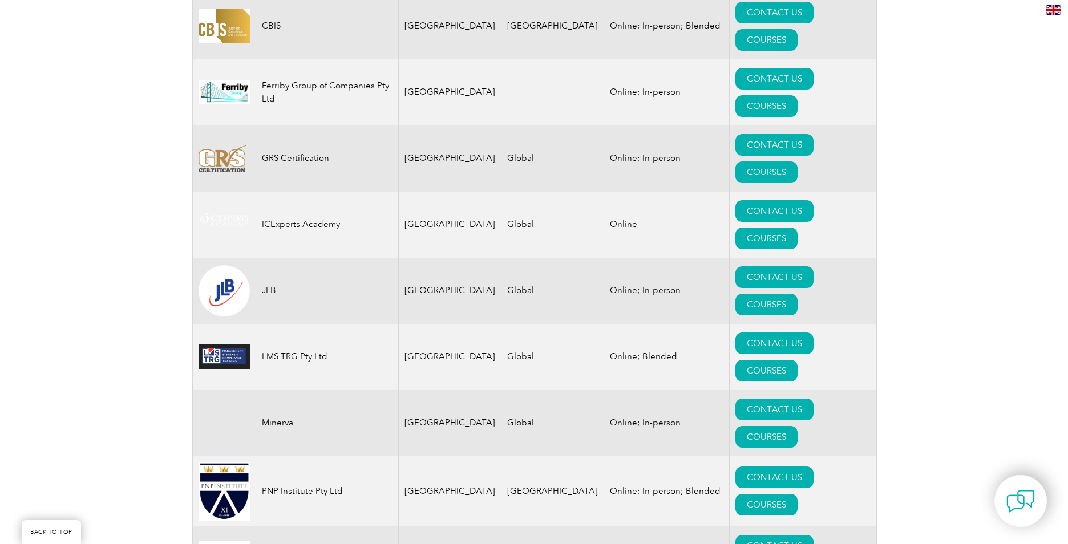
scroll to position [742, 0]
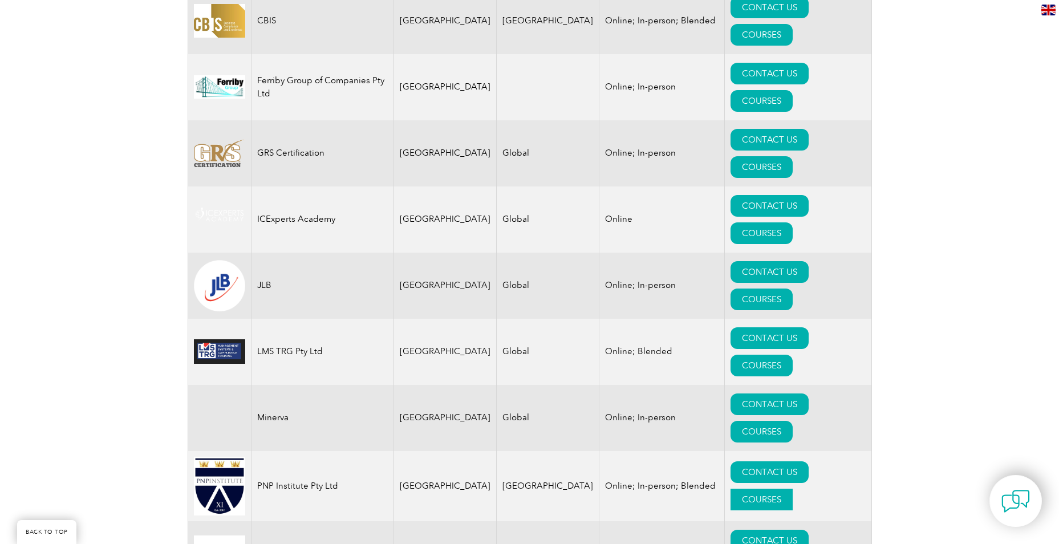
click at [793, 489] on link "COURSES" at bounding box center [762, 500] width 62 height 22
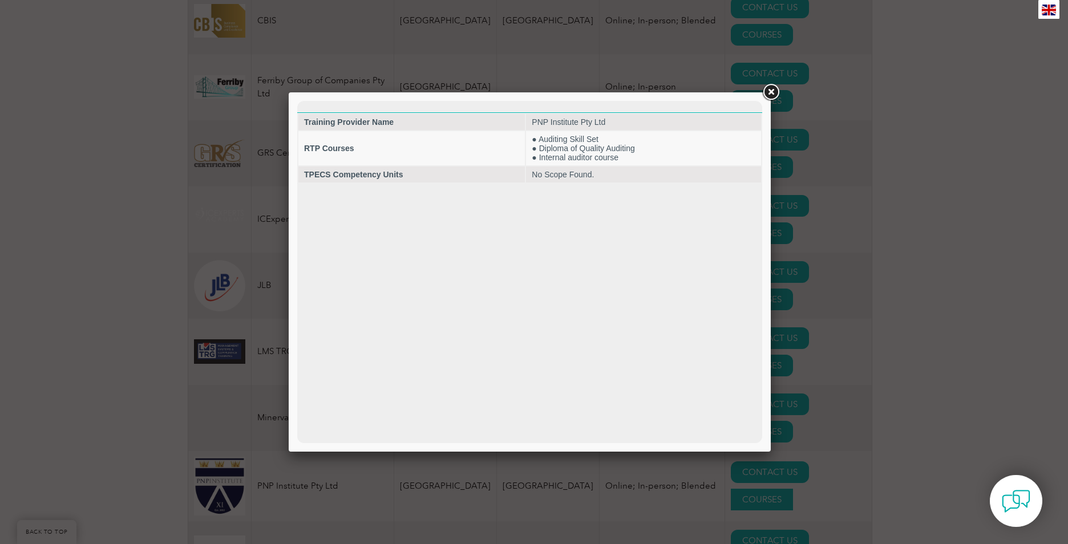
scroll to position [0, 0]
click at [766, 88] on link at bounding box center [770, 92] width 21 height 21
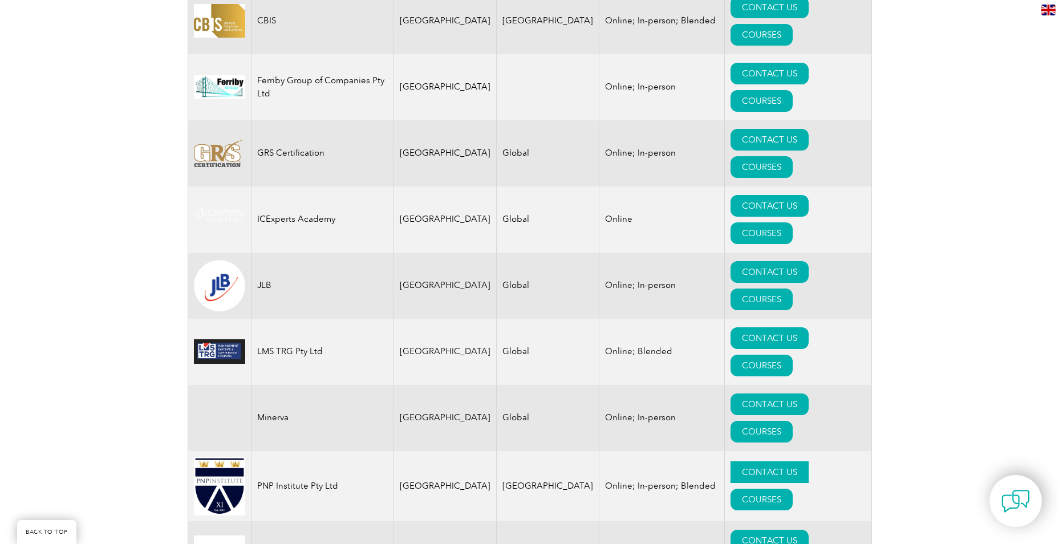
click at [731, 462] on link "CONTACT US" at bounding box center [770, 473] width 78 height 22
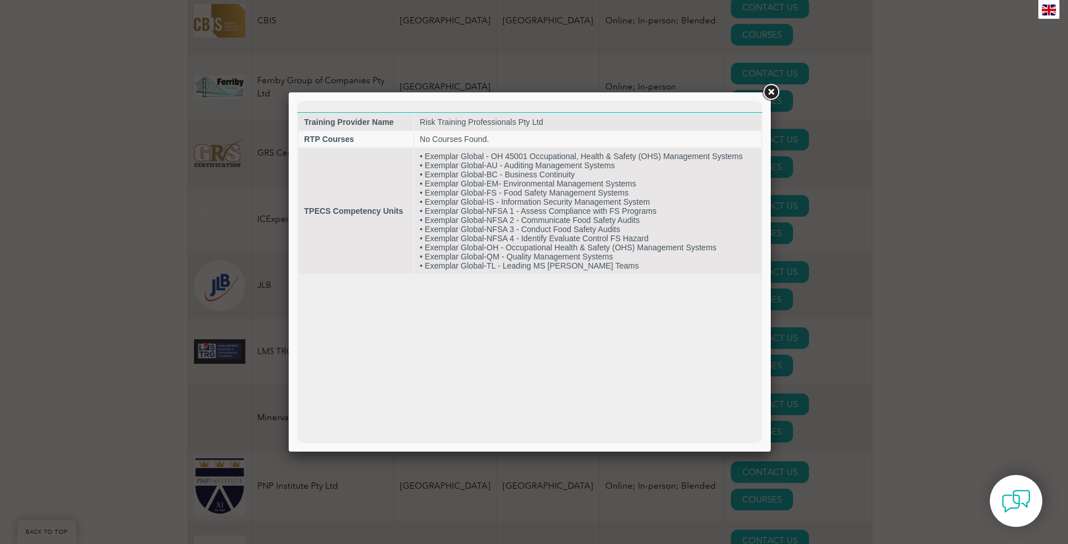
click at [770, 90] on link at bounding box center [770, 92] width 21 height 21
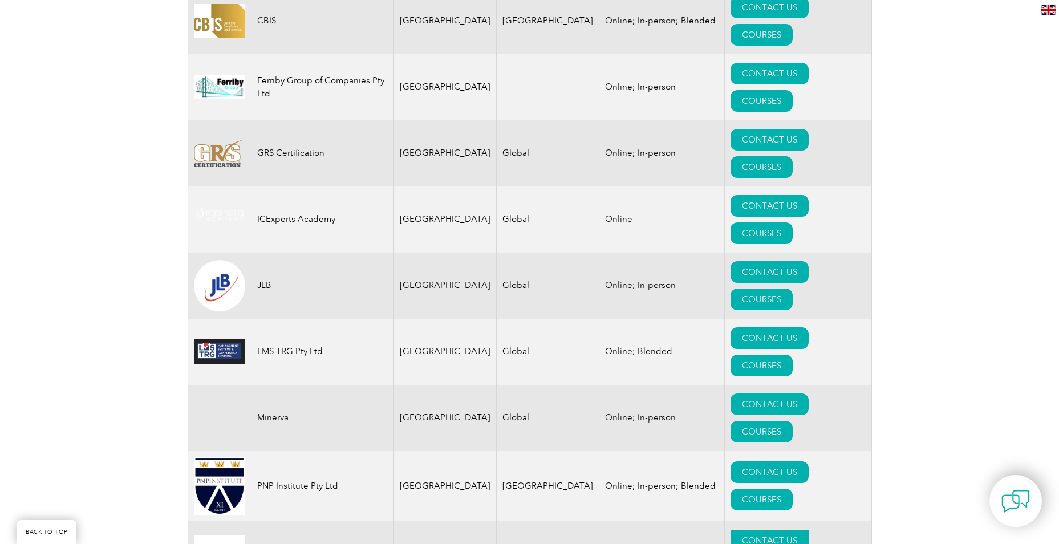
click at [731, 530] on link "CONTACT US" at bounding box center [770, 541] width 78 height 22
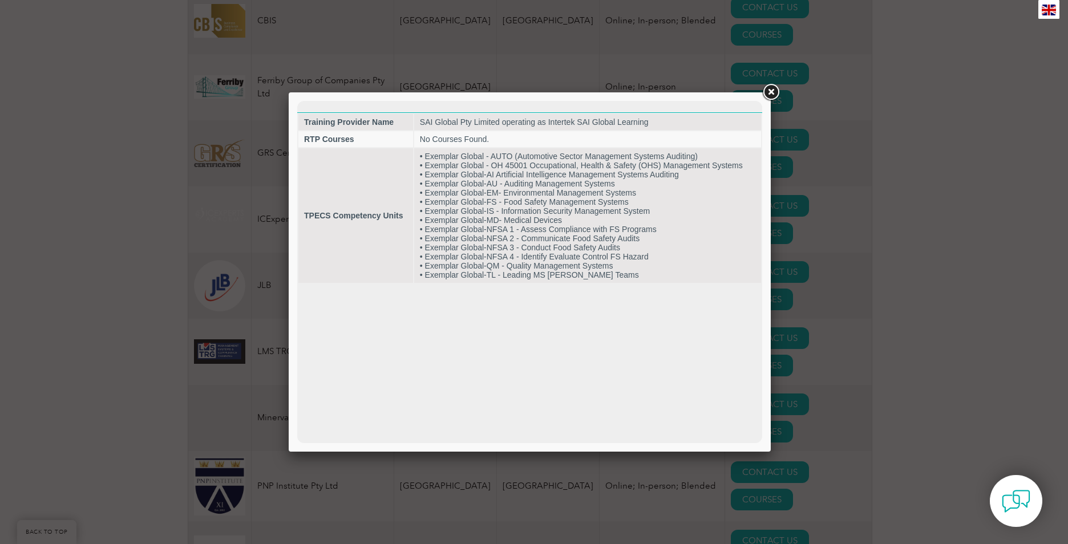
click at [771, 92] on link at bounding box center [770, 92] width 21 height 21
